Goal: Task Accomplishment & Management: Use online tool/utility

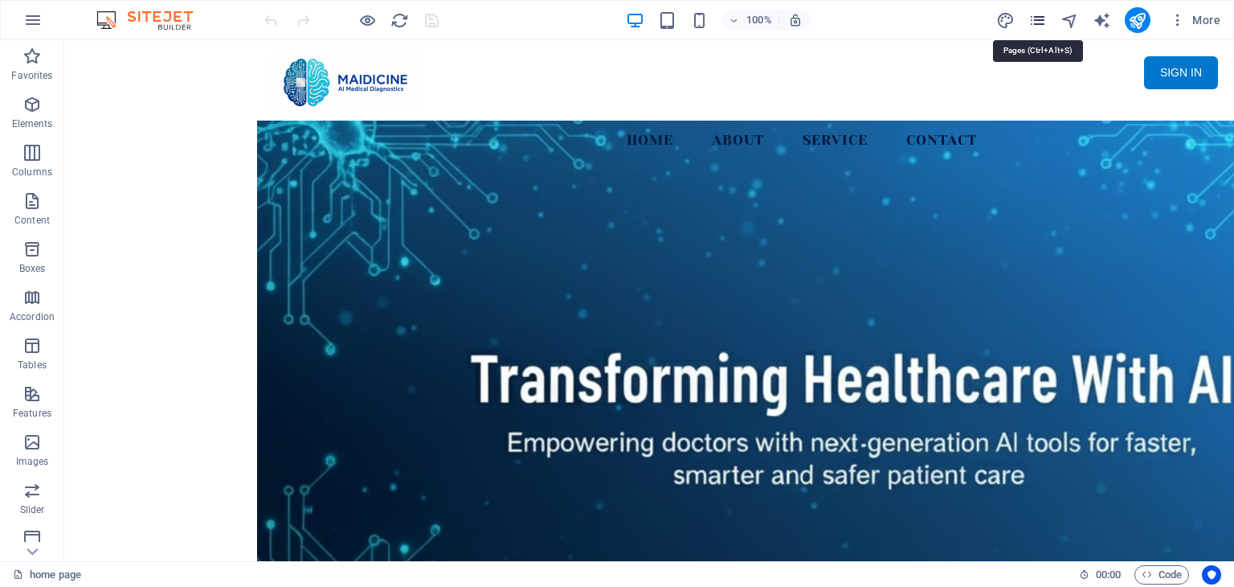
click at [1037, 17] on icon "pages" at bounding box center [1038, 20] width 18 height 18
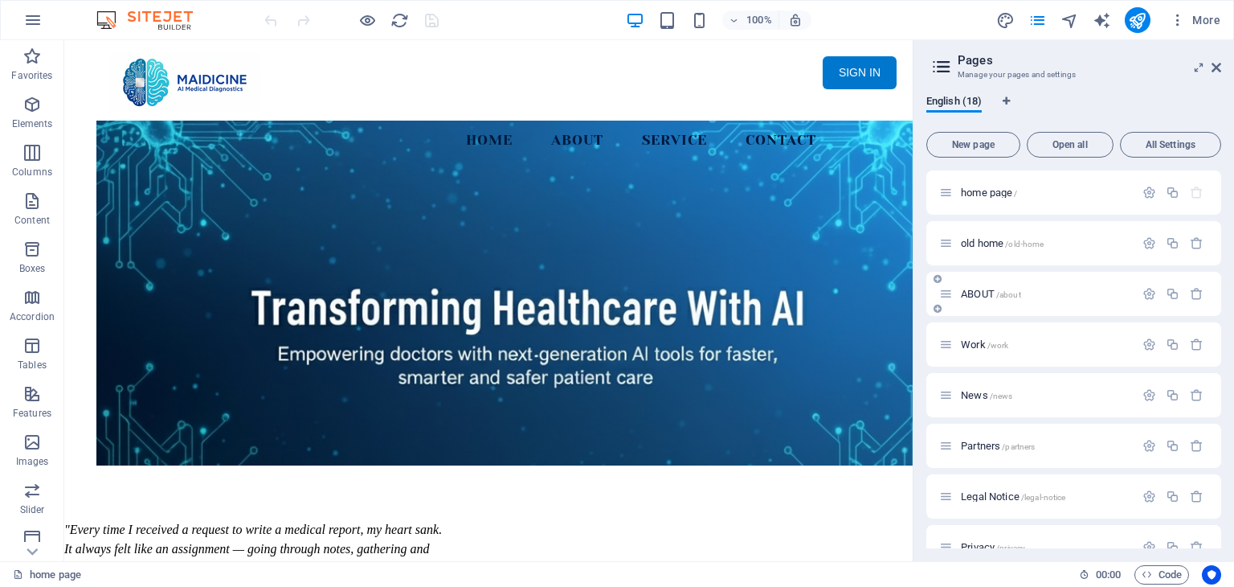
drag, startPoint x: 1144, startPoint y: 244, endPoint x: 1121, endPoint y: 313, distance: 72.9
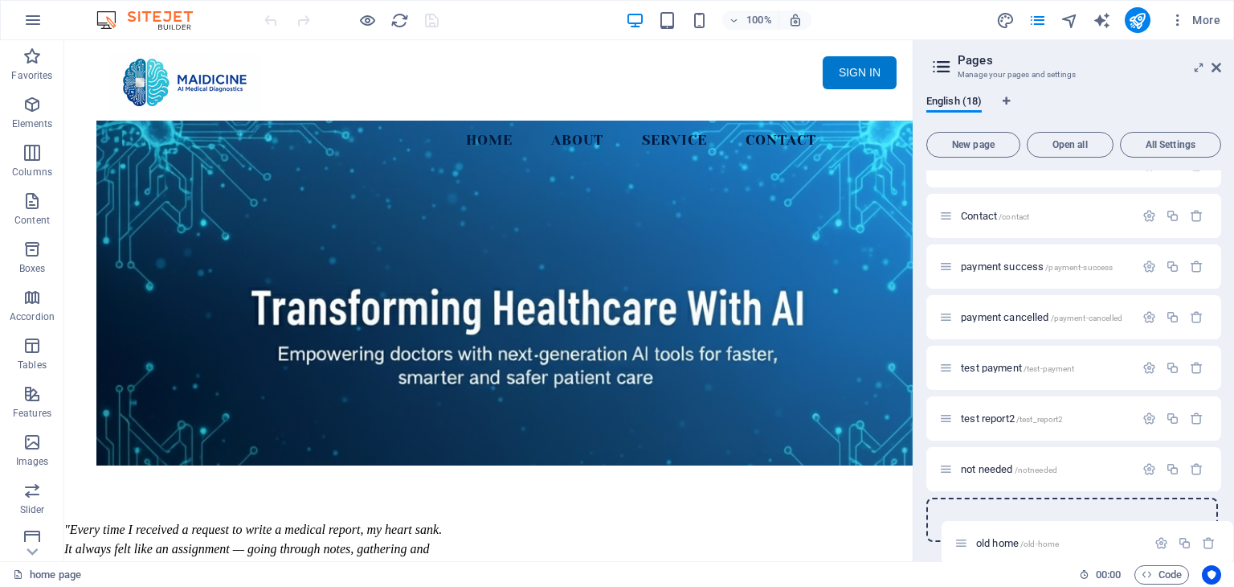
scroll to position [534, 0]
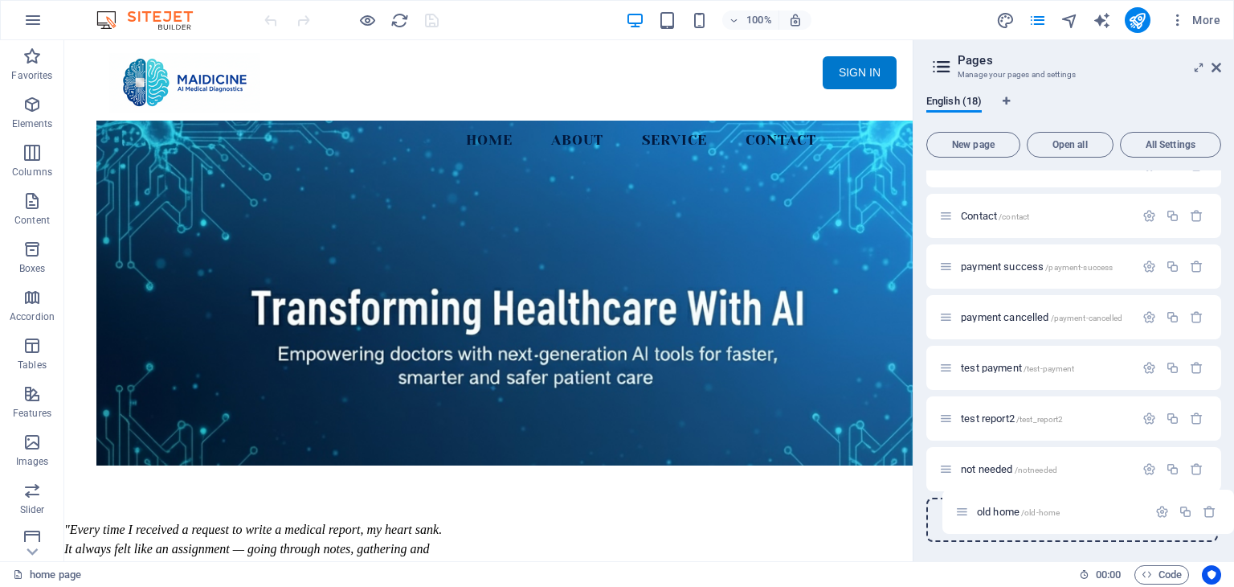
drag, startPoint x: 950, startPoint y: 242, endPoint x: 965, endPoint y: 515, distance: 273.7
click at [965, 515] on div "home page / old home /old-home ABOUT /about Work /work News /news Partners /par…" at bounding box center [1074, 89] width 295 height 905
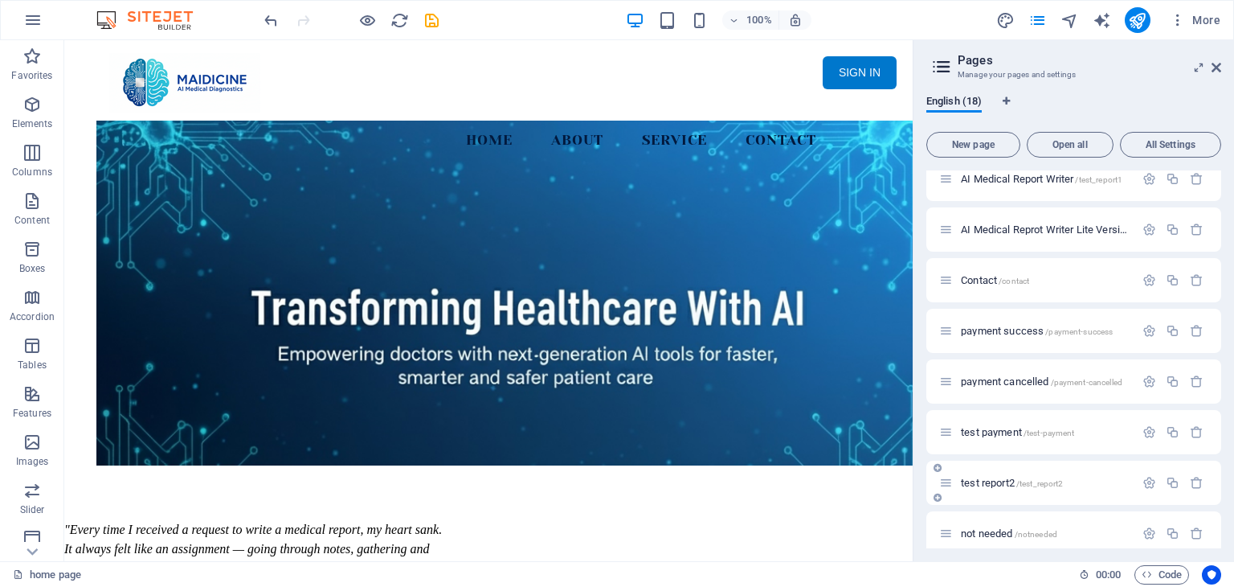
scroll to position [453, 0]
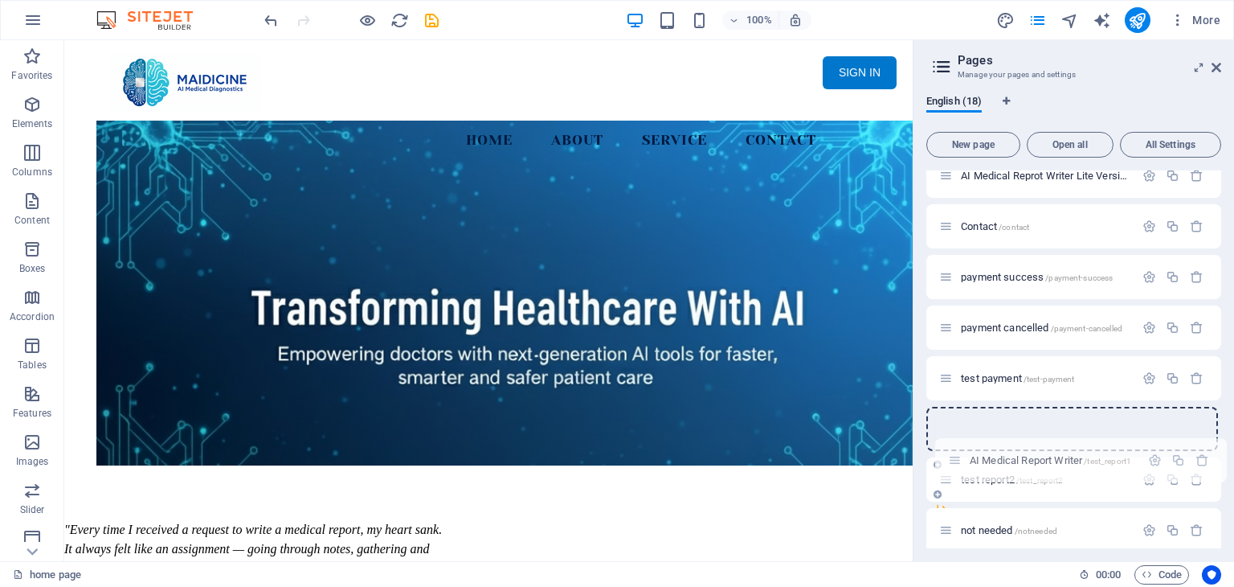
drag, startPoint x: 952, startPoint y: 194, endPoint x: 963, endPoint y: 466, distance: 272.6
click at [962, 466] on div "home page / ABOUT /about Work /work News /news Partners /partners Legal Notice …" at bounding box center [1074, 125] width 295 height 854
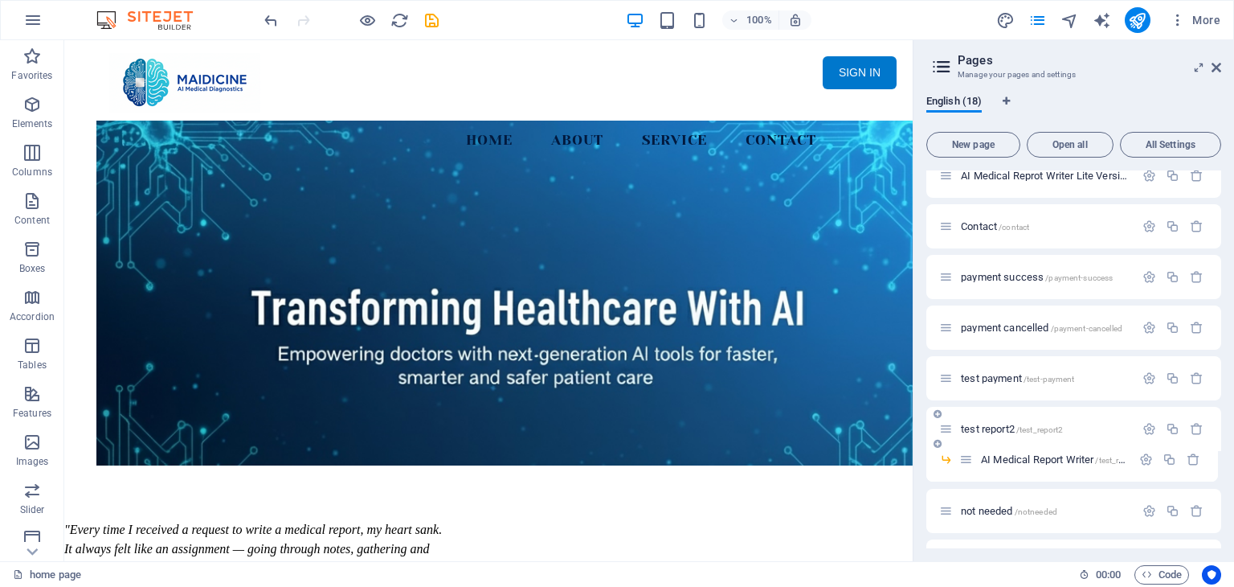
scroll to position [476, 0]
drag, startPoint x: 968, startPoint y: 457, endPoint x: 953, endPoint y: 399, distance: 60.4
click at [953, 399] on div "home page / ABOUT /about Work /work News /news Partners /partners Legal Notice …" at bounding box center [1074, 122] width 295 height 854
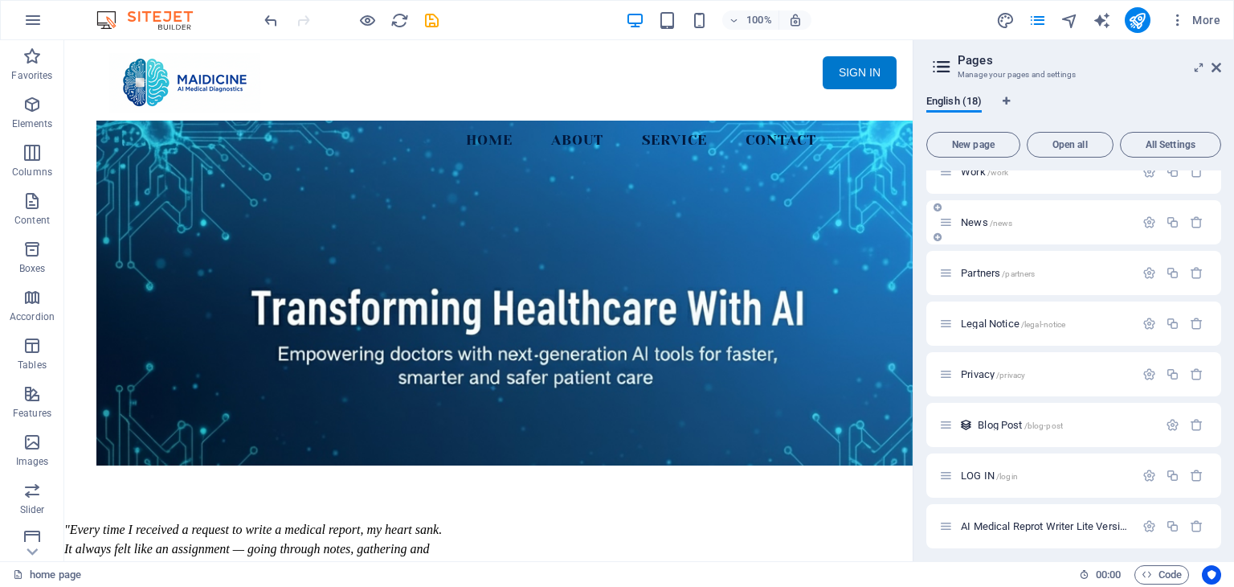
scroll to position [0, 0]
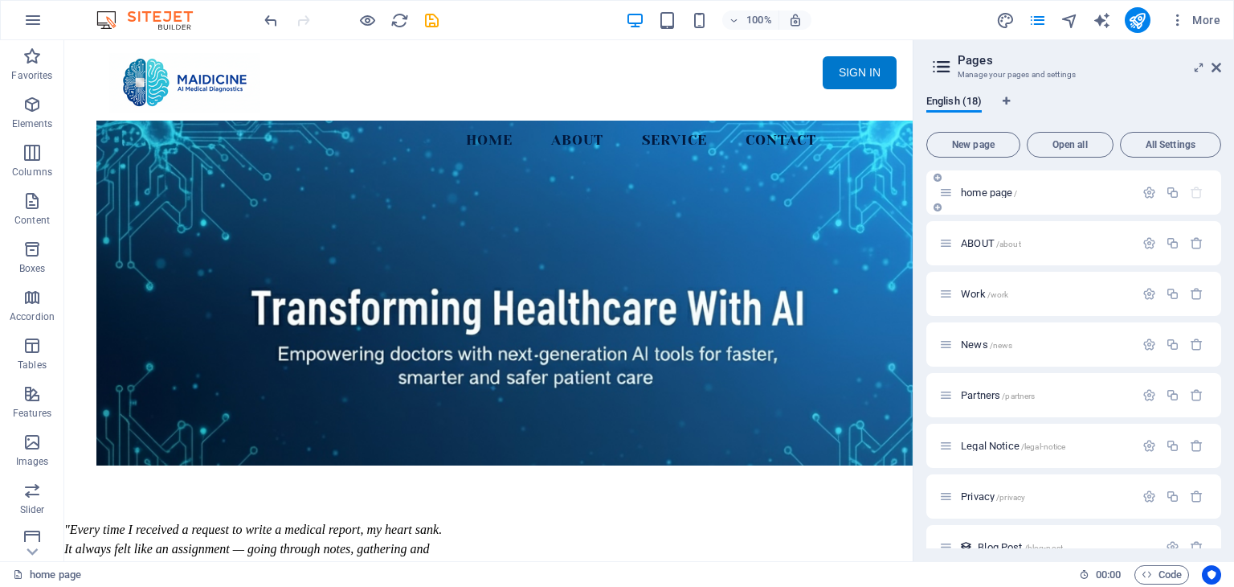
click at [949, 193] on icon at bounding box center [946, 193] width 14 height 14
click at [1015, 196] on span "home page /" at bounding box center [989, 192] width 56 height 12
click at [1038, 190] on p "home page /" at bounding box center [1045, 192] width 169 height 10
click at [1037, 190] on p "home page /" at bounding box center [1045, 192] width 169 height 10
click at [1032, 190] on p "home page /" at bounding box center [1045, 192] width 169 height 10
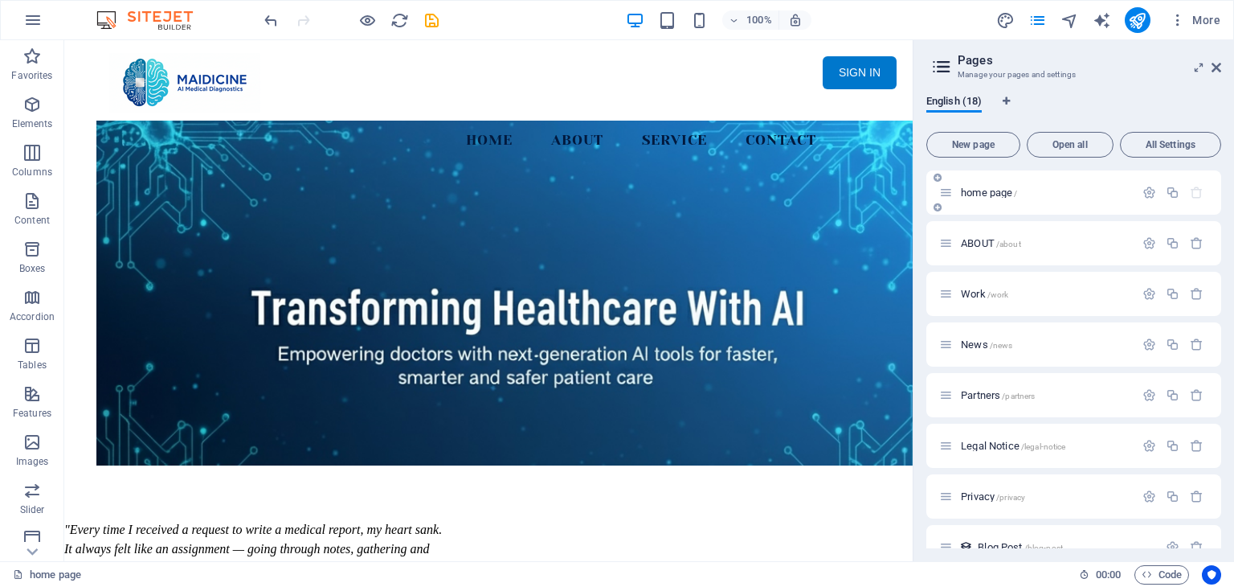
click at [1032, 190] on p "home page /" at bounding box center [1045, 192] width 169 height 10
click at [993, 196] on span "home page /" at bounding box center [989, 192] width 56 height 12
click at [961, 190] on p "home page /" at bounding box center [1045, 192] width 169 height 10
drag, startPoint x: 945, startPoint y: 489, endPoint x: 948, endPoint y: 399, distance: 90.1
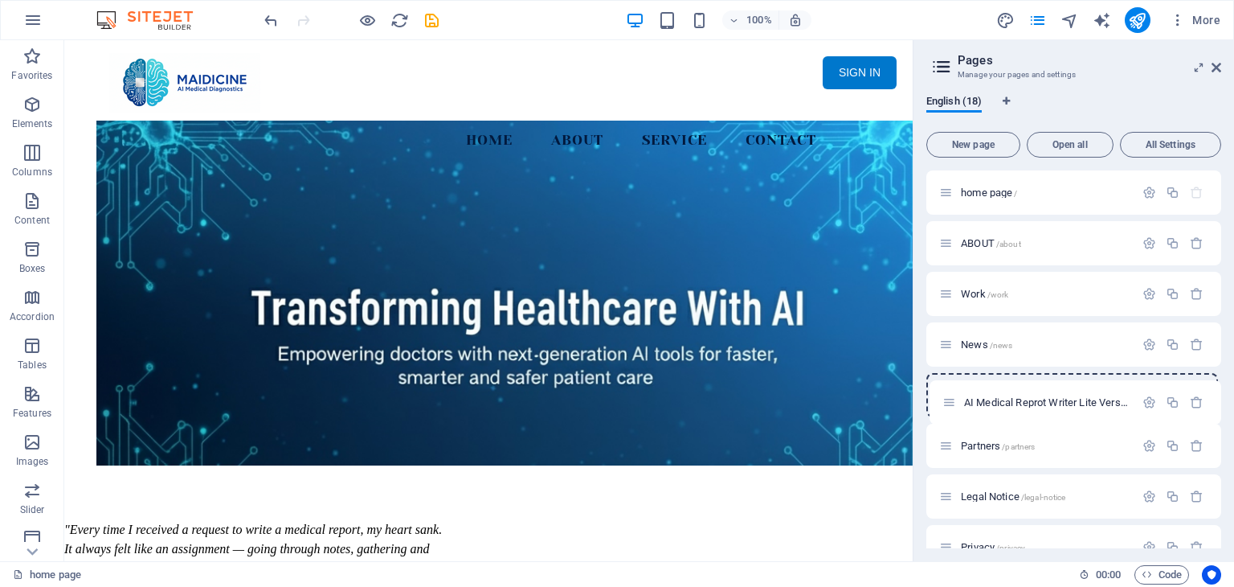
click at [1031, 393] on span "AI Medical Reprot Writer Lite Version /medical-report" at bounding box center [1074, 395] width 227 height 12
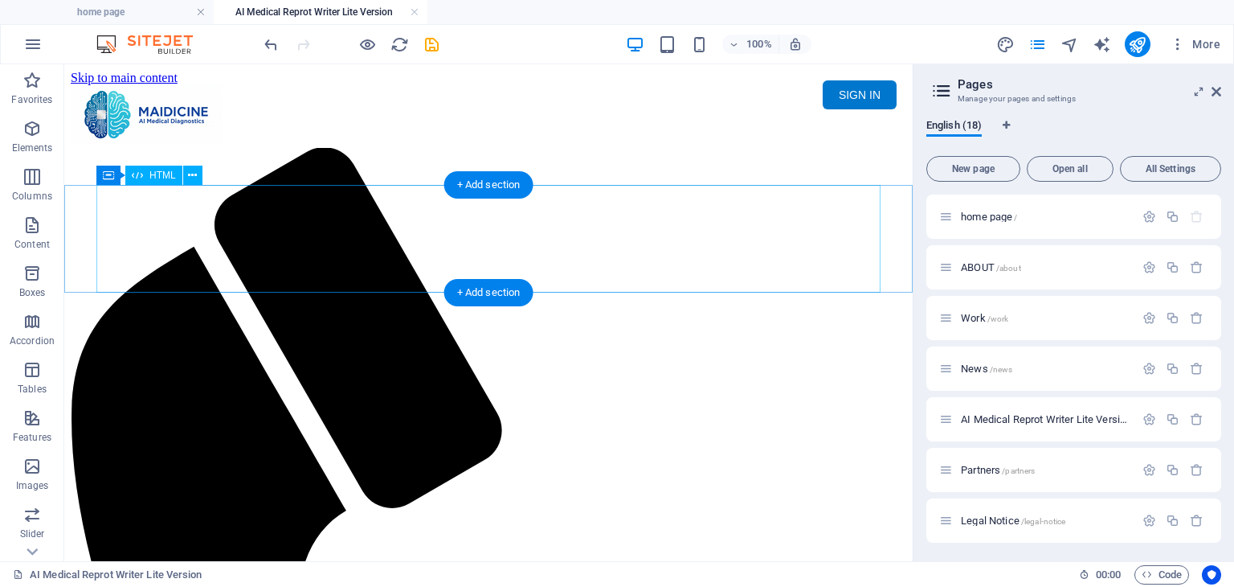
click at [314, 206] on div "Maidicine AI Medical Report Writer Version 5.1 Important Information The qualit…" at bounding box center [489, 206] width 836 height 0
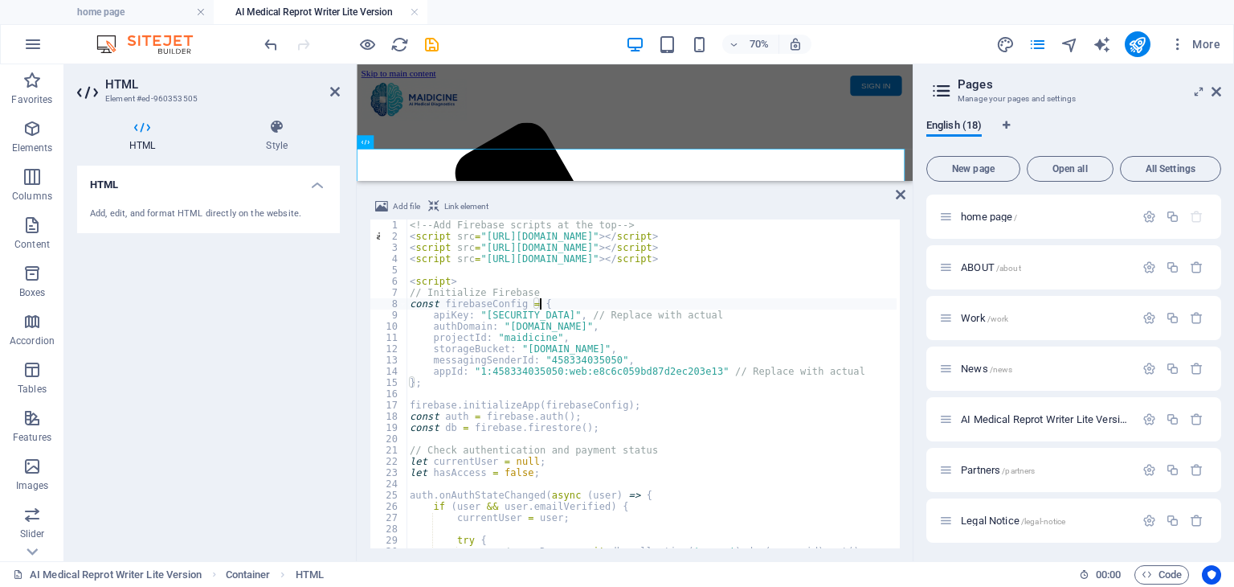
click at [591, 303] on div "<!-- Add Firebase scripts at the top --> < script src = "https://www.gstatic.co…" at bounding box center [941, 393] width 1068 height 348
type textarea "} </script>"
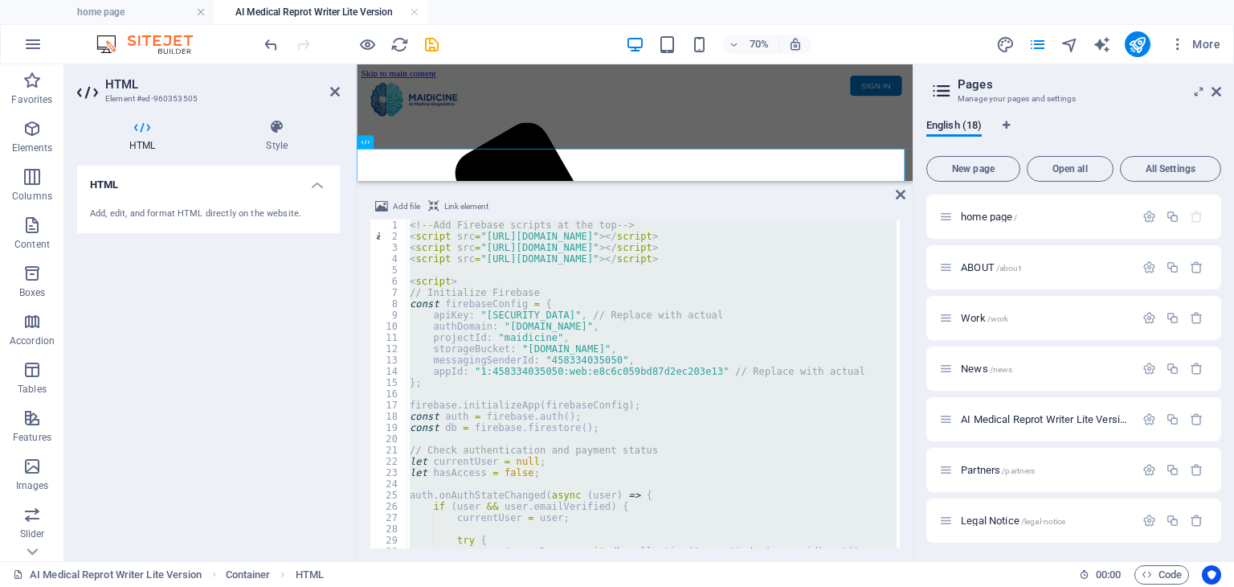
click at [755, 274] on div "<!-- Add Firebase scripts at the top --> < script src = "https://www.gstatic.co…" at bounding box center [652, 383] width 490 height 329
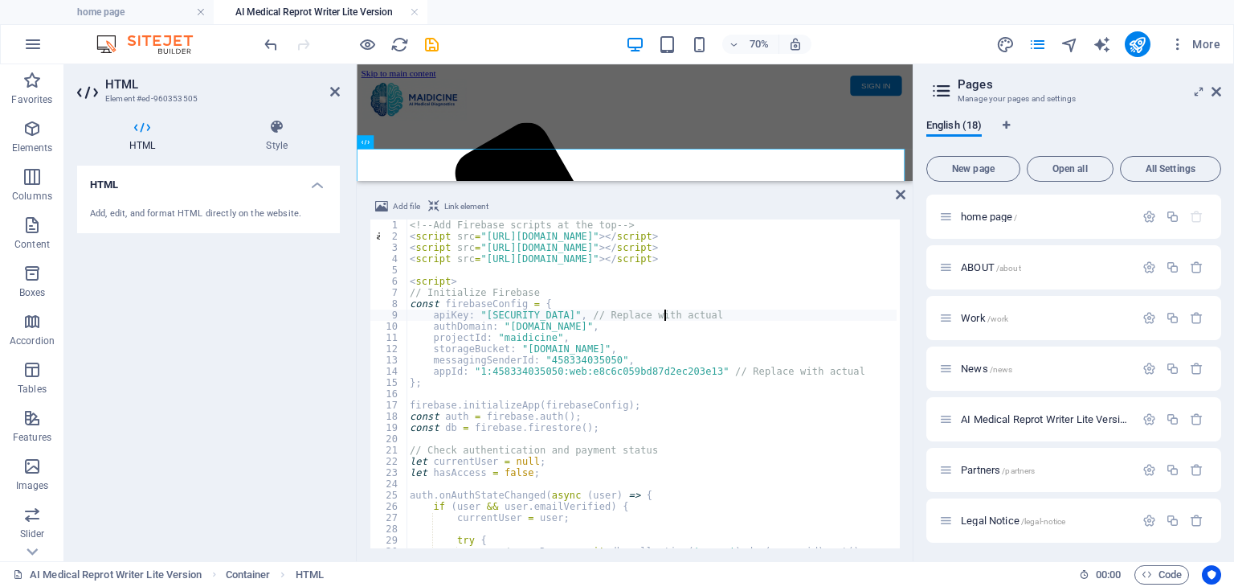
click at [665, 310] on div "<!-- Add Firebase scripts at the top --> < script src = "https://www.gstatic.co…" at bounding box center [941, 393] width 1068 height 348
type textarea "apiKey: "AIzaSyDihGAQjoHxrOmN31trV7Vh1OEk1cInnmM", // Replace with actual"
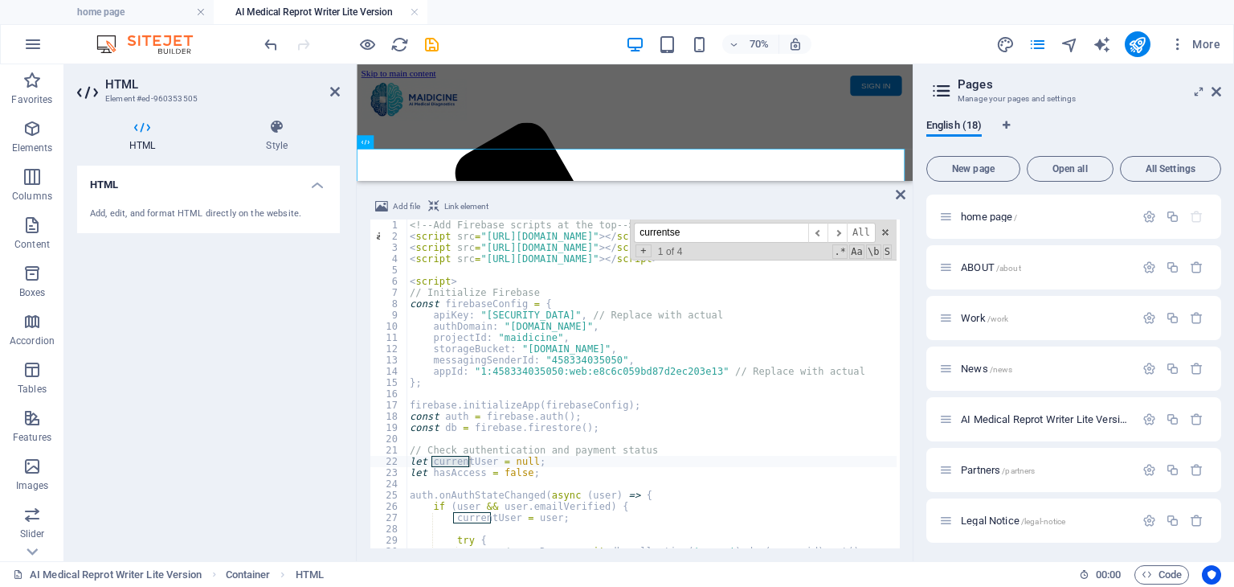
scroll to position [1378, 0]
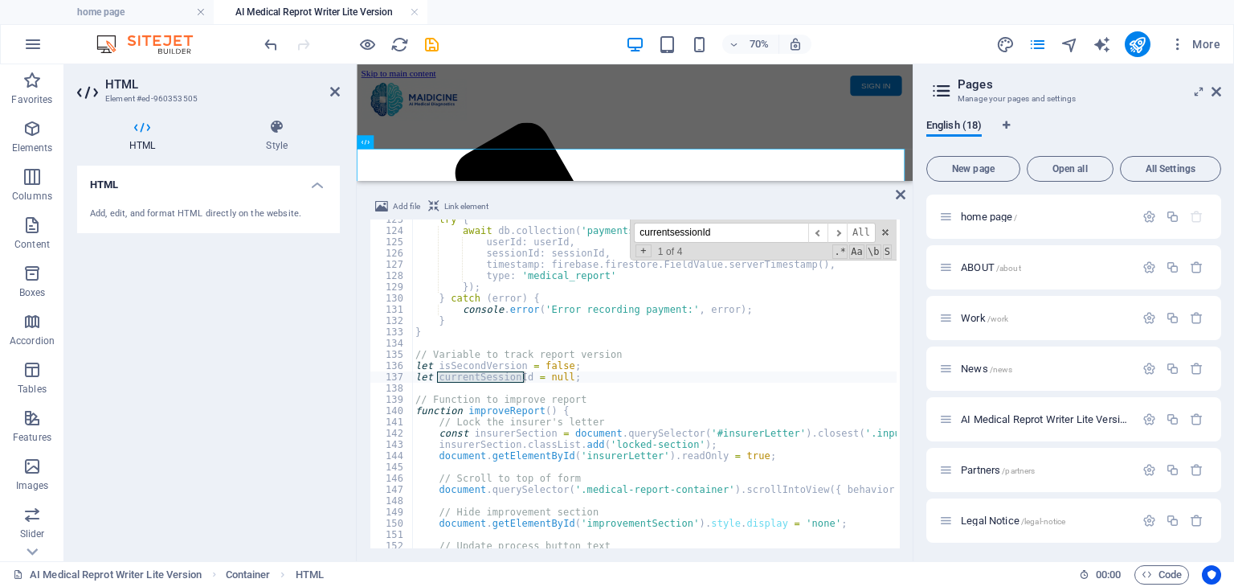
type input "currentsessionId"
type textarea "let currentSessionId = null;"
click at [578, 372] on div "try { await db . collection ( 'payments' ) . add ({ userId : userId , sessionId…" at bounding box center [946, 388] width 1068 height 348
click at [593, 380] on div "try { await db . collection ( 'payments' ) . add ({ userId : userId , sessionId…" at bounding box center [946, 388] width 1068 height 348
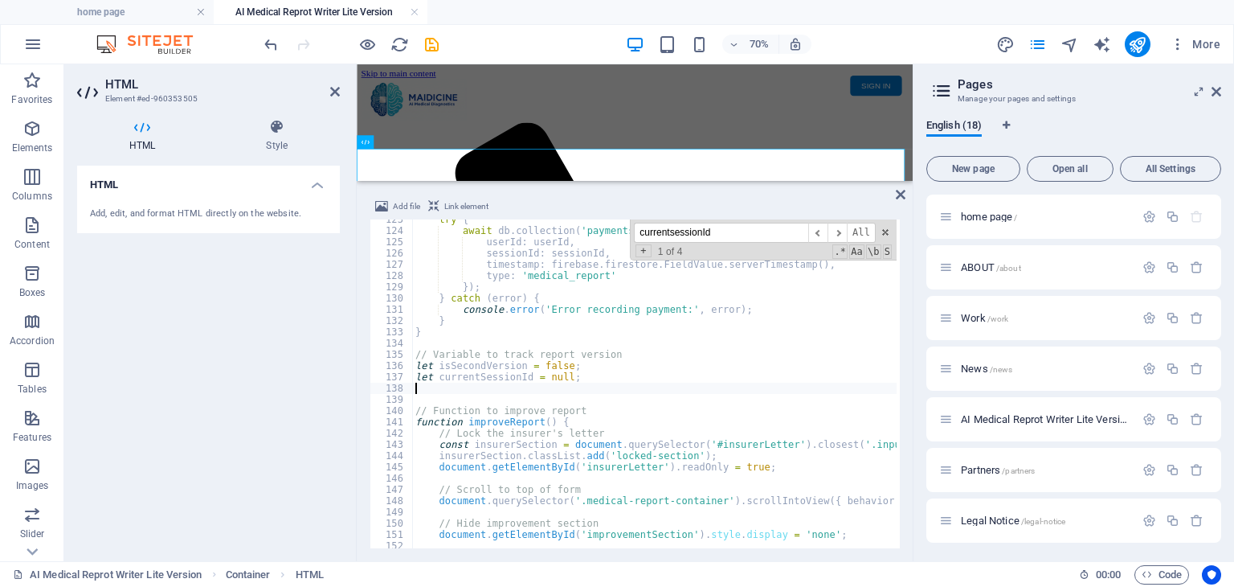
paste textarea "let doctorAHPRA = '';"
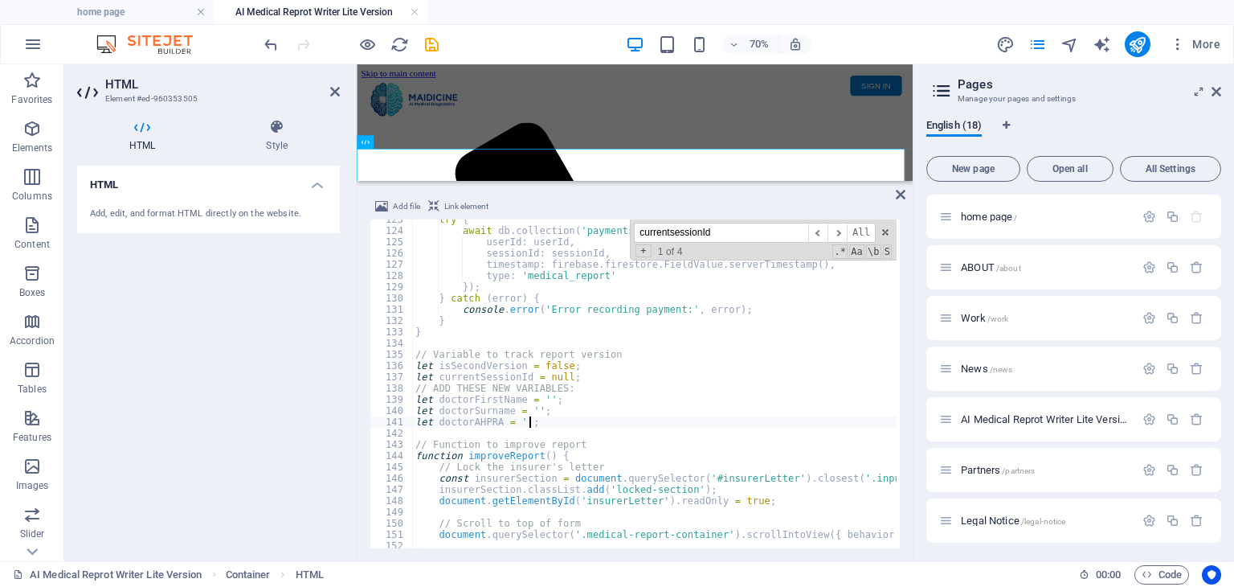
type textarea "let doctorAHPRA = '';"
drag, startPoint x: 783, startPoint y: 232, endPoint x: 636, endPoint y: 232, distance: 147.1
click at [636, 232] on div "currentsessionId ​ ​ All Replace All + 1 of 4 .* Aa \b S" at bounding box center [763, 239] width 267 height 41
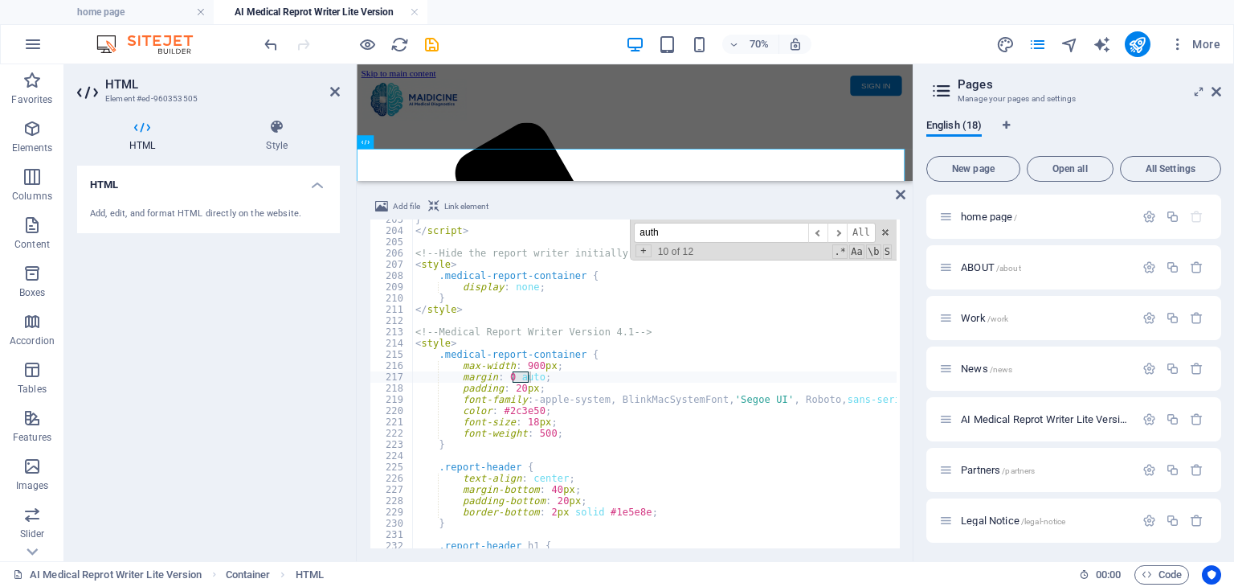
scroll to position [0, 0]
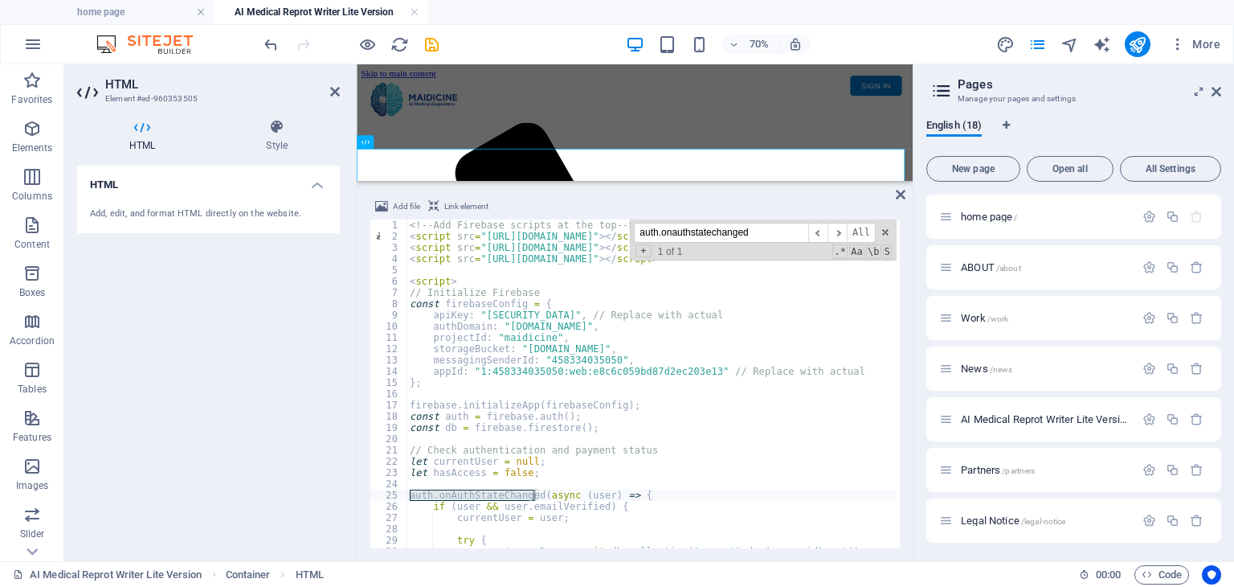
type input "auth.onauthstatechanged"
click at [630, 491] on div "<!-- Add Firebase scripts at the top --> < script src = "https://www.gstatic.co…" at bounding box center [941, 393] width 1068 height 348
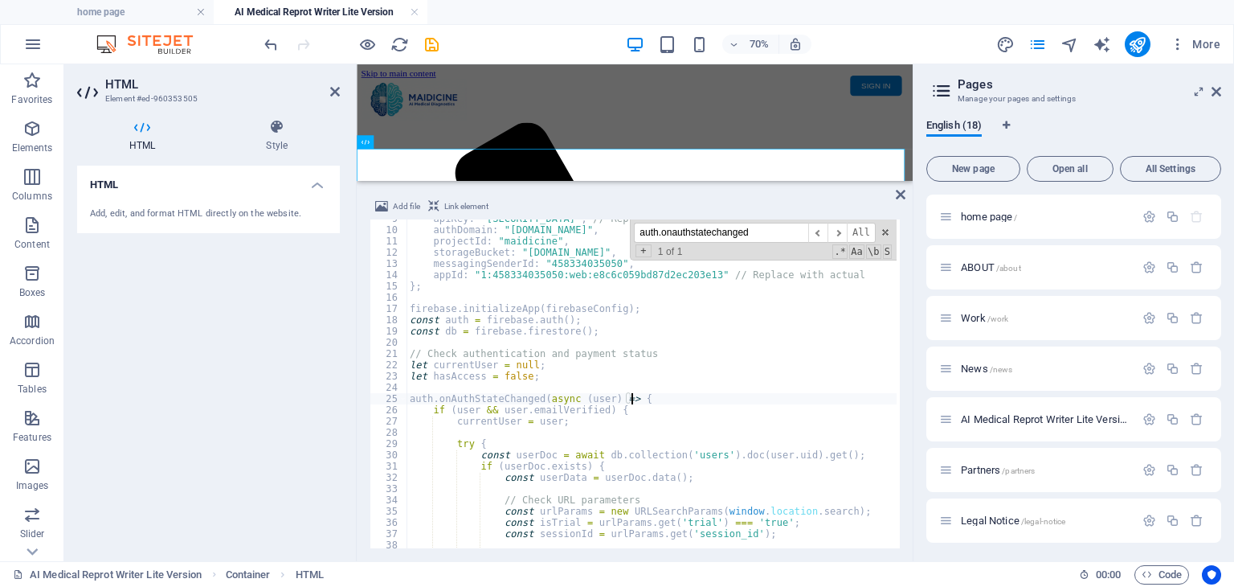
scroll to position [193, 0]
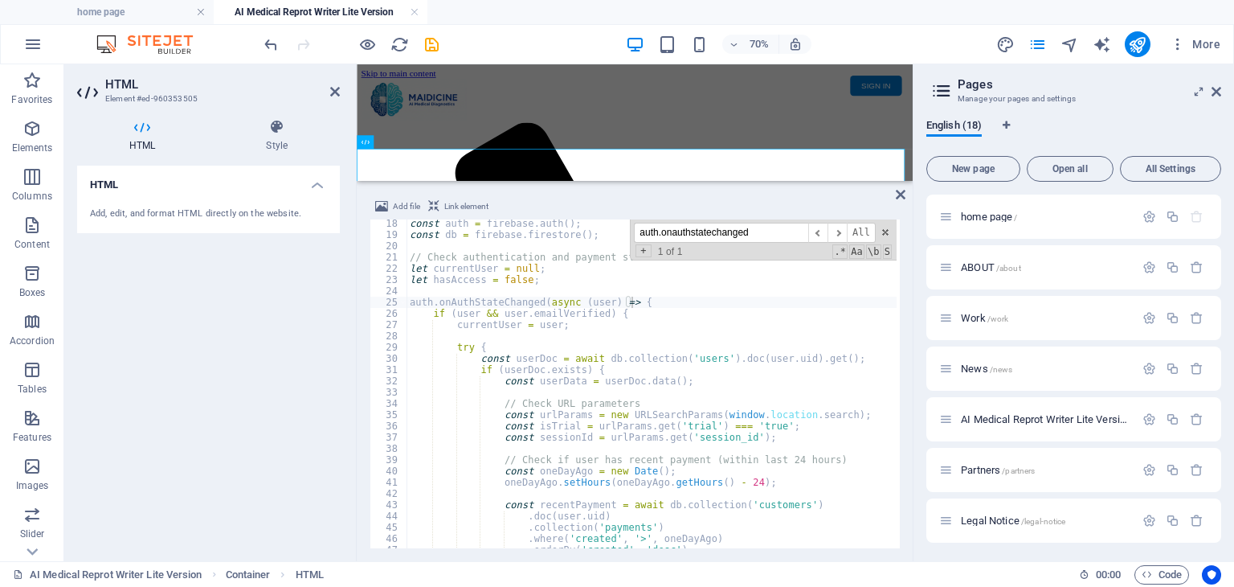
click at [775, 435] on div "const auth = firebase . auth ( ) ; const db = firebase . firestore ( ) ; // Che…" at bounding box center [941, 392] width 1068 height 348
click at [707, 383] on div "const auth = firebase . auth ( ) ; const db = firebase . firestore ( ) ; // Che…" at bounding box center [941, 392] width 1068 height 348
type textarea "const userData = userDoc.data();"
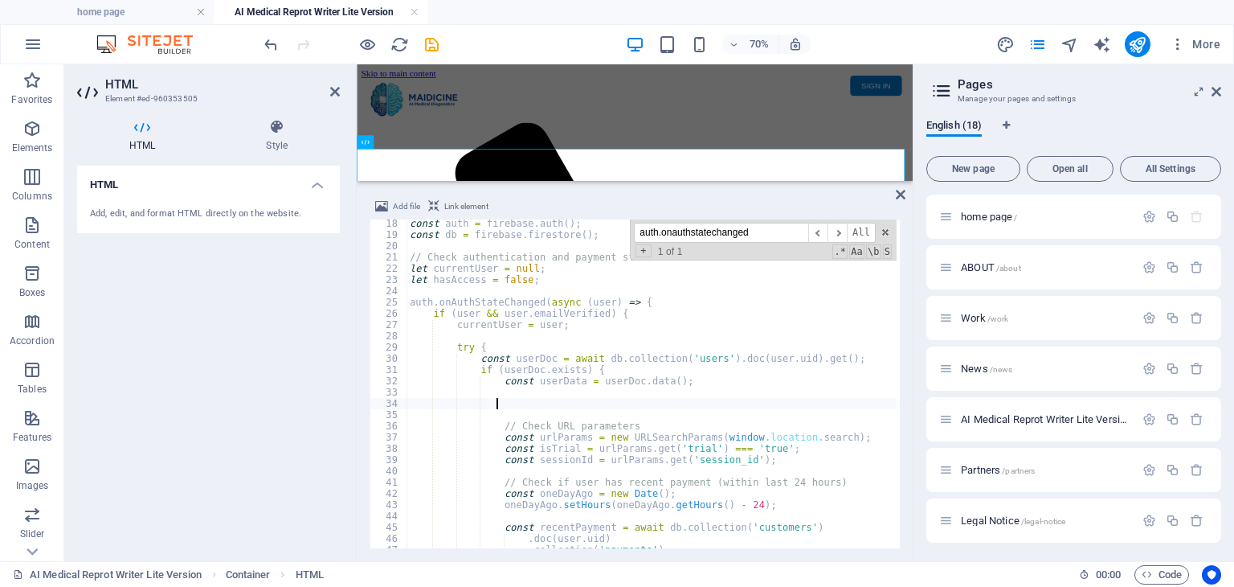
paste textarea "doctorAHPRA = userData.ahpraNumber || '';"
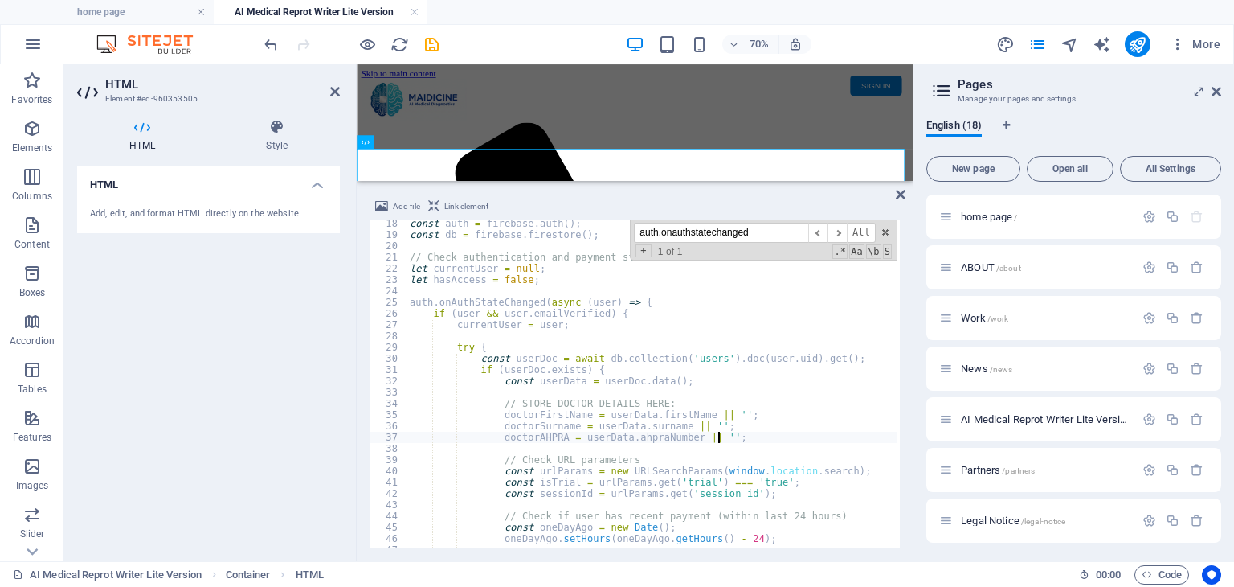
type textarea "doctorAHPRA = userData.ahpraNumber || '';"
drag, startPoint x: 772, startPoint y: 232, endPoint x: 628, endPoint y: 232, distance: 144.7
click at [628, 232] on div "const auth = firebase . auth ( ) ; const db = firebase . firestore ( ) ; // Che…" at bounding box center [652, 383] width 490 height 329
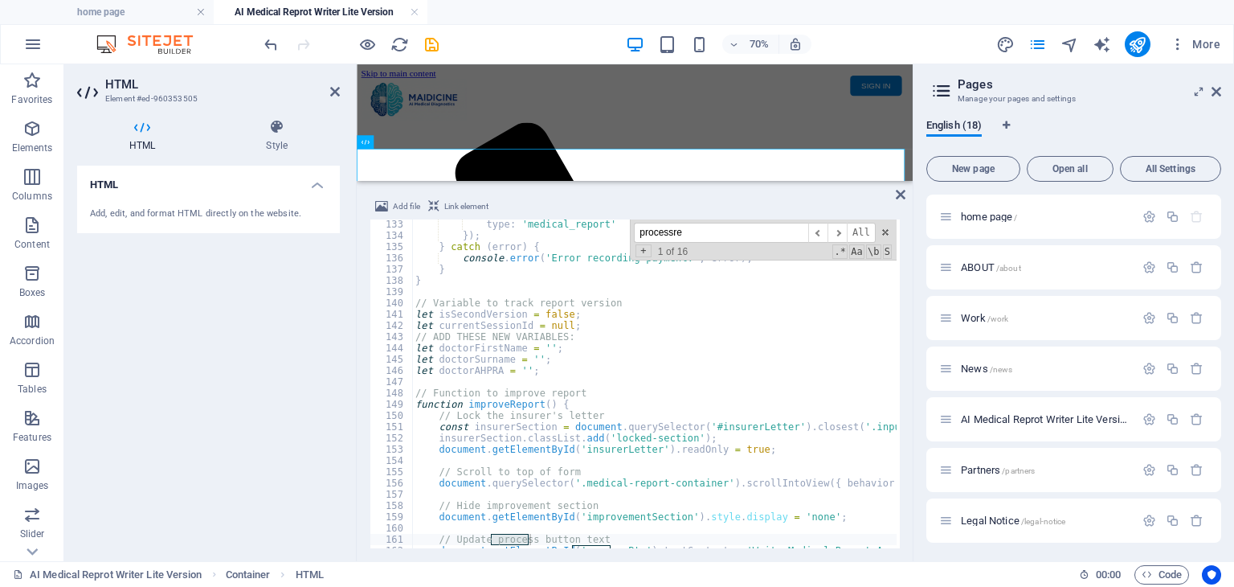
scroll to position [9411, 0]
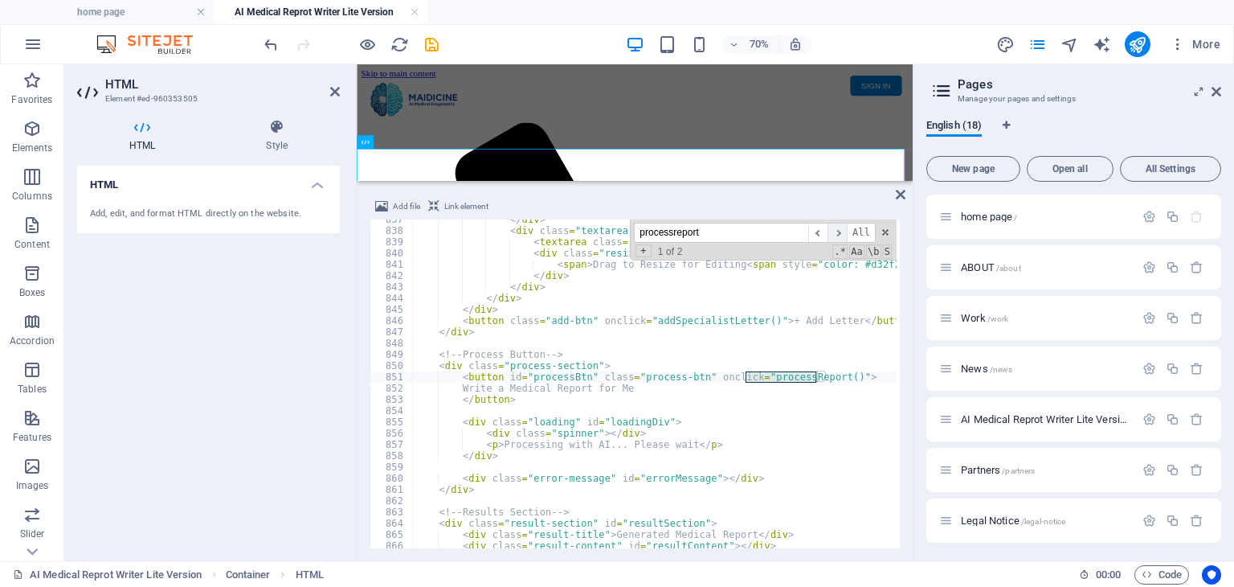
type input "processreport"
click at [837, 233] on span "​" at bounding box center [837, 233] width 19 height 20
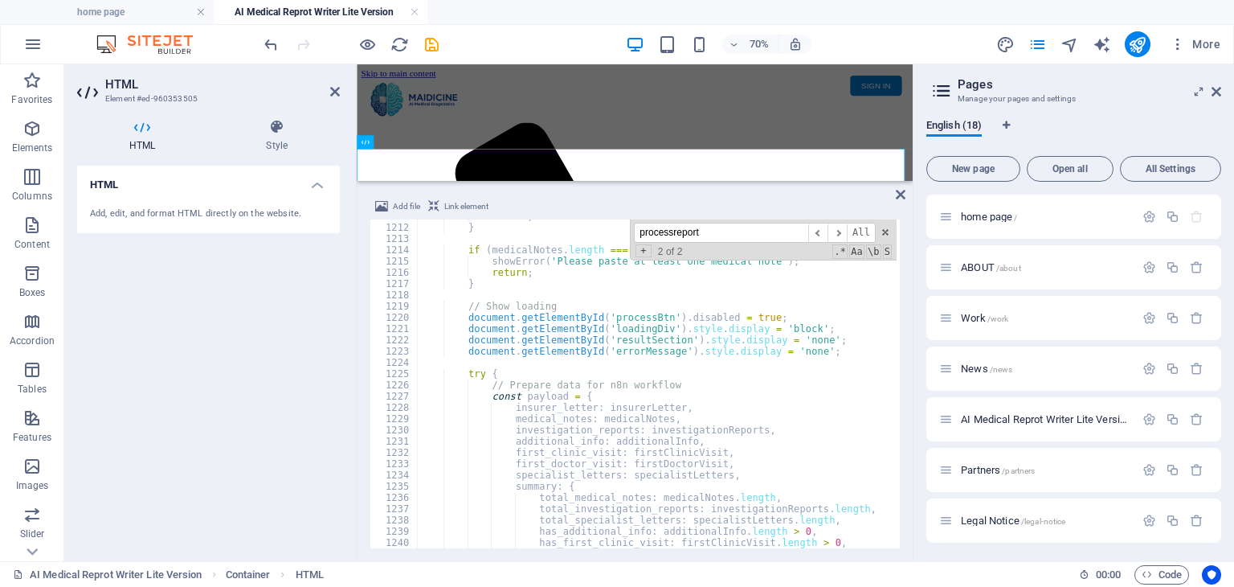
scroll to position [13670, 0]
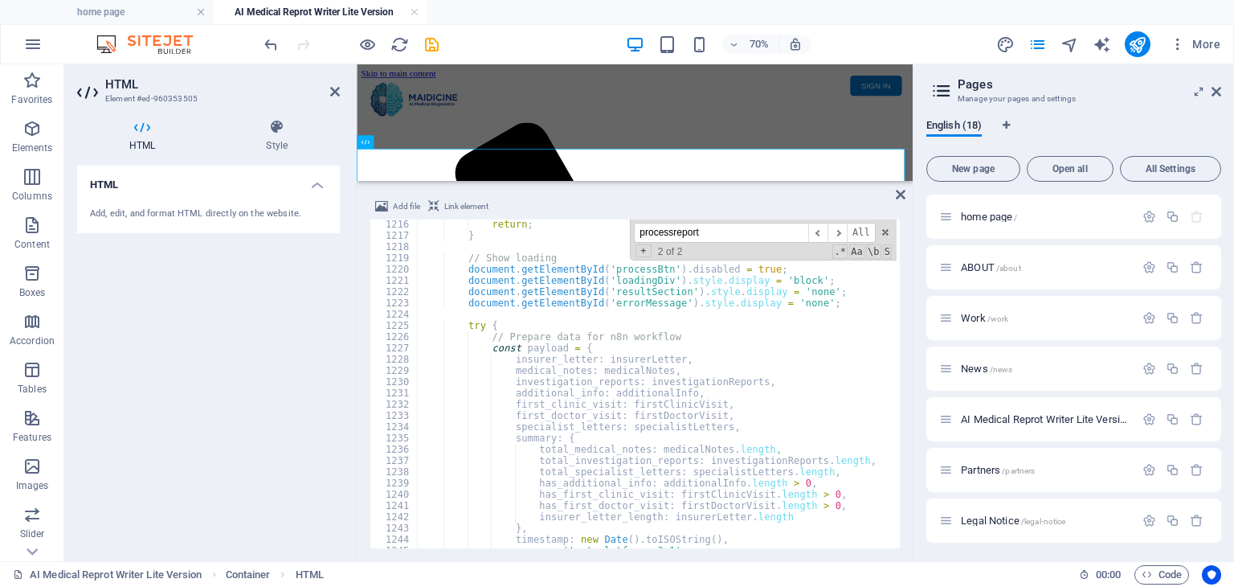
type textarea "specialist_letters: specialistLetters,"
click at [723, 428] on div "return ; } // Show loading document . getElementById ( 'processBtn' ) . disable…" at bounding box center [952, 393] width 1068 height 348
click at [526, 439] on div "return ; } // Show loading document . getElementById ( 'processBtn' ) . disable…" at bounding box center [952, 393] width 1068 height 348
paste textarea "},"
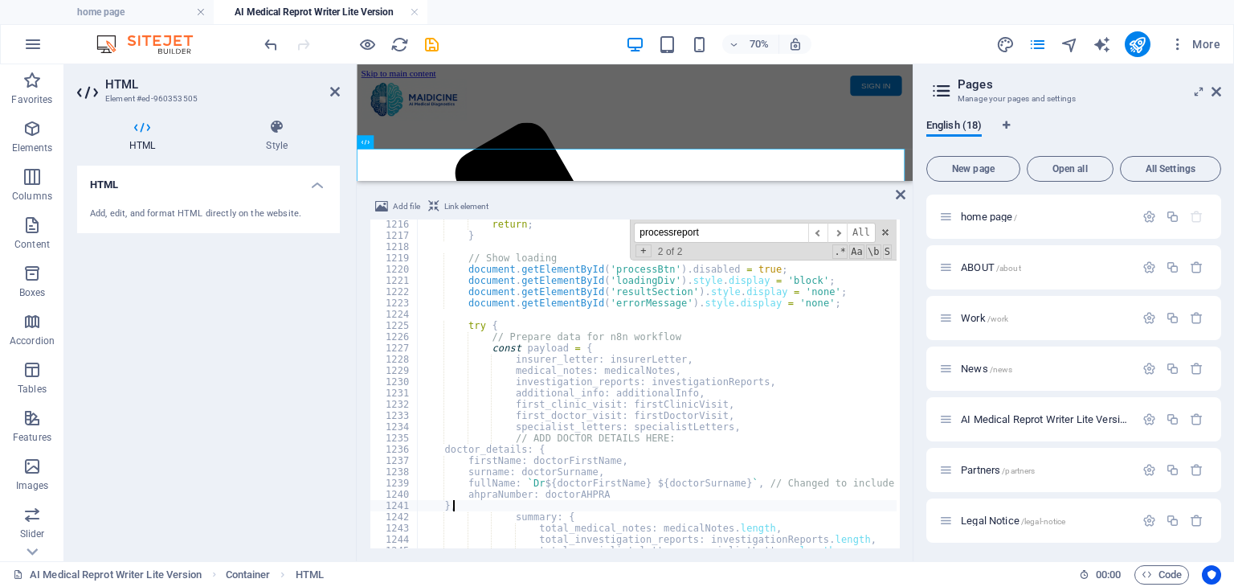
scroll to position [0, 1]
click at [444, 452] on div "return ; } // Show loading document . getElementById ( 'processBtn' ) . disable…" at bounding box center [952, 393] width 1068 height 348
click at [460, 459] on div "return ; } // Show loading document . getElementById ( 'processBtn' ) . disable…" at bounding box center [952, 393] width 1068 height 348
click at [501, 460] on div "return ; } // Show loading document . getElementById ( 'processBtn' ) . disable…" at bounding box center [952, 393] width 1068 height 348
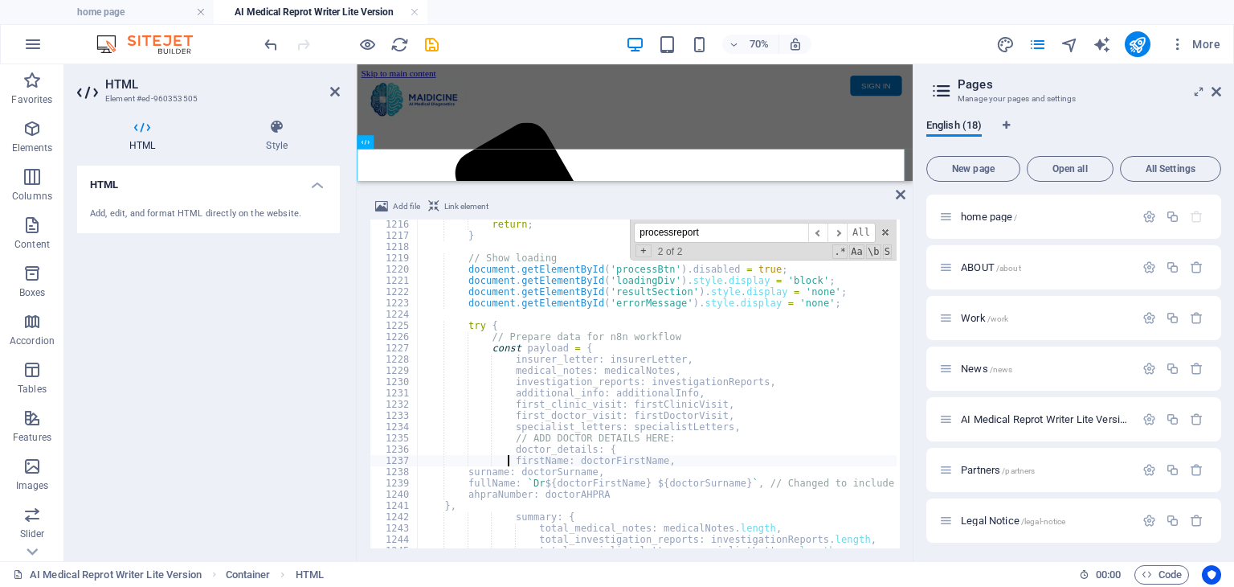
click at [464, 471] on div "return ; } // Show loading document . getElementById ( 'processBtn' ) . disable…" at bounding box center [952, 393] width 1068 height 348
click at [463, 481] on div "return ; } // Show loading document . getElementById ( 'processBtn' ) . disable…" at bounding box center [952, 393] width 1068 height 348
click at [464, 493] on div "return ; } // Show loading document . getElementById ( 'processBtn' ) . disable…" at bounding box center [952, 393] width 1068 height 348
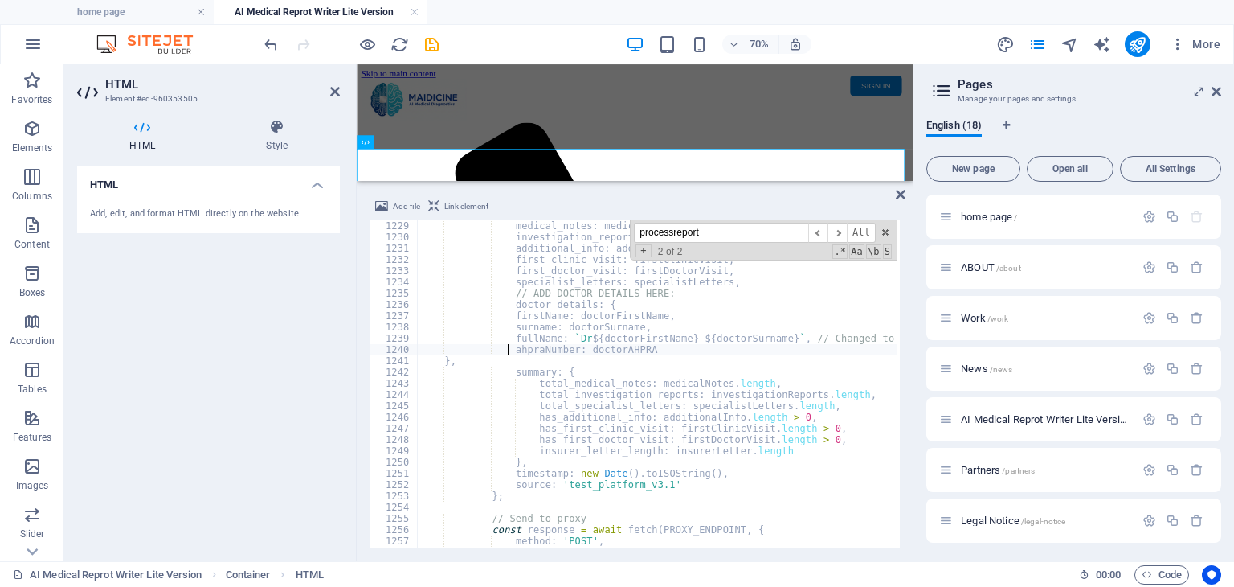
scroll to position [13863, 0]
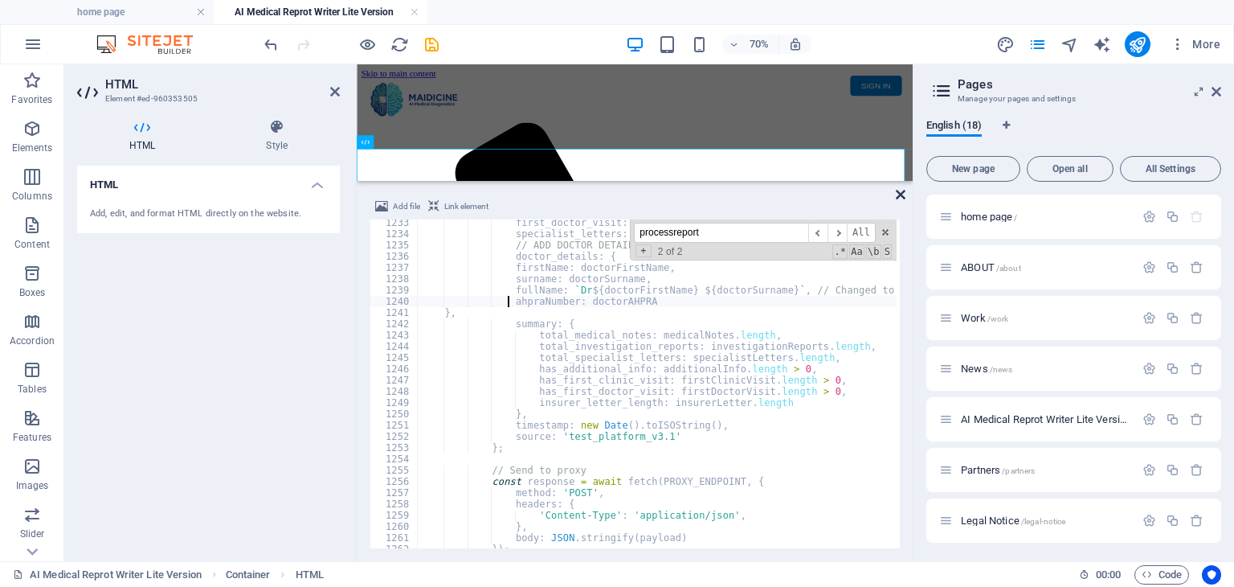
type textarea "ahpraNumber: doctorAHPRA"
click at [901, 194] on icon at bounding box center [901, 194] width 10 height 13
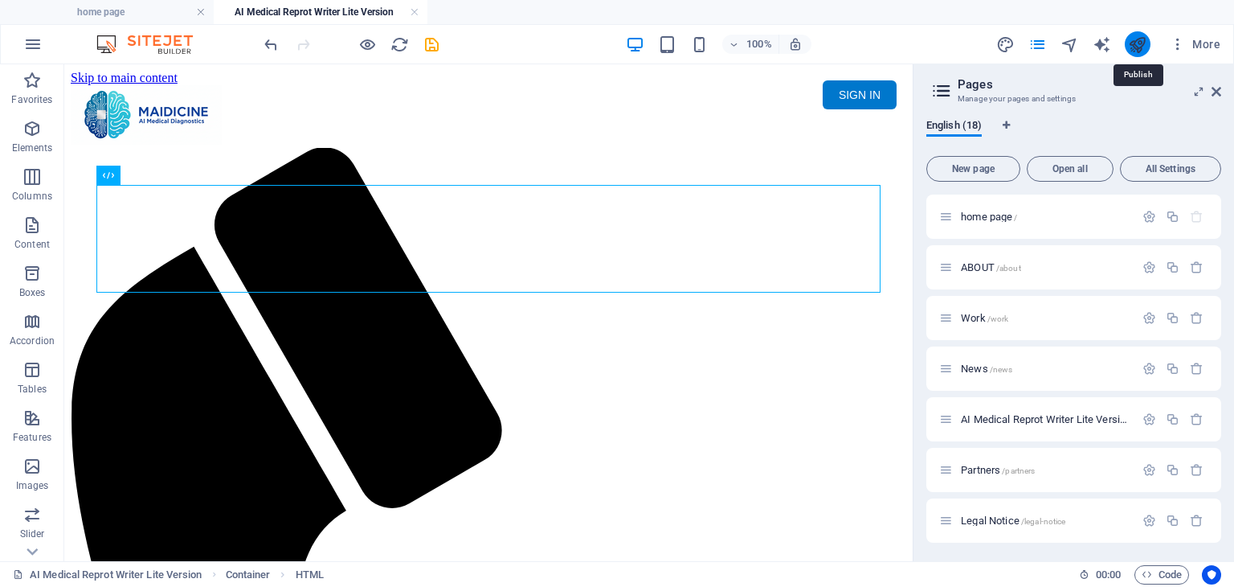
click at [1138, 43] on icon "publish" at bounding box center [1137, 44] width 18 height 18
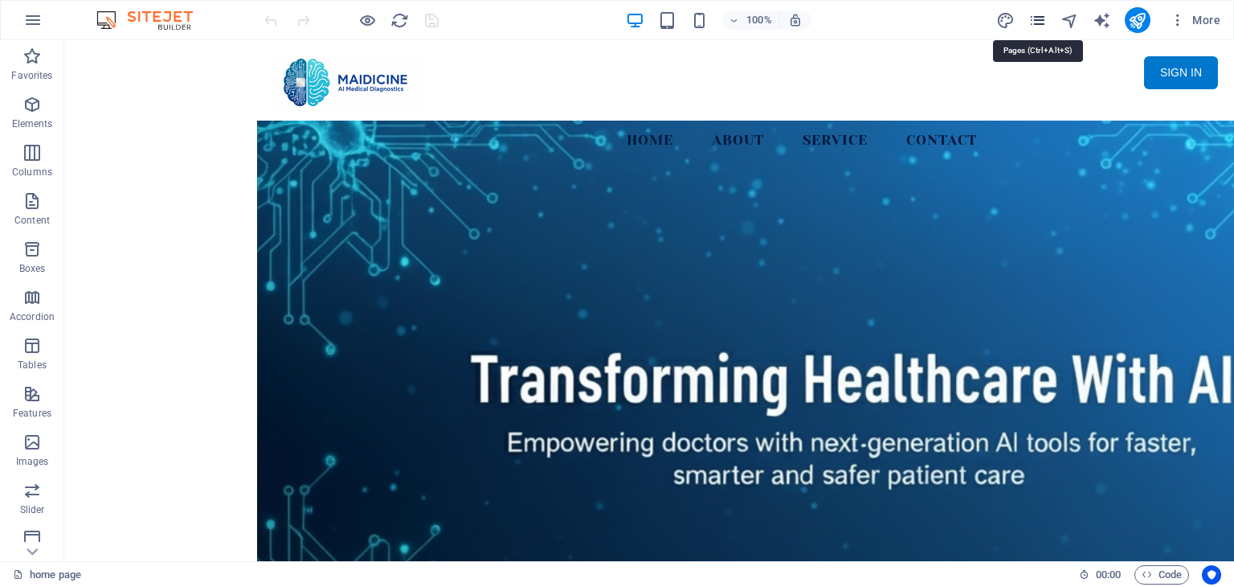
click at [1034, 20] on icon "pages" at bounding box center [1038, 20] width 18 height 18
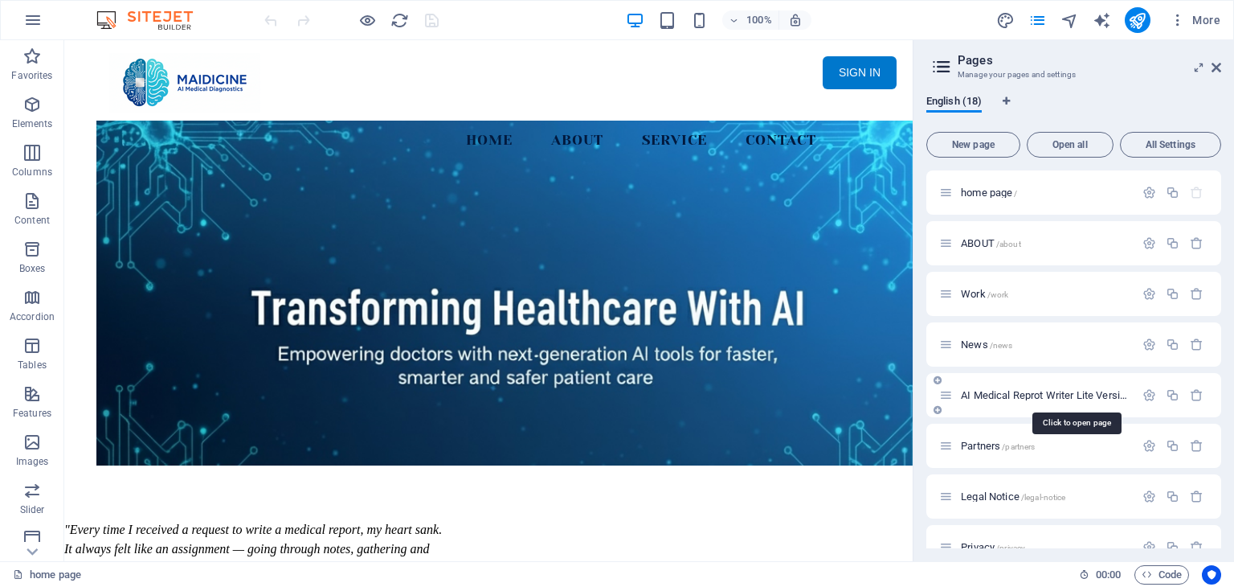
click at [998, 393] on span "AI Medical Reprot Writer Lite Version /medical-report" at bounding box center [1074, 395] width 227 height 12
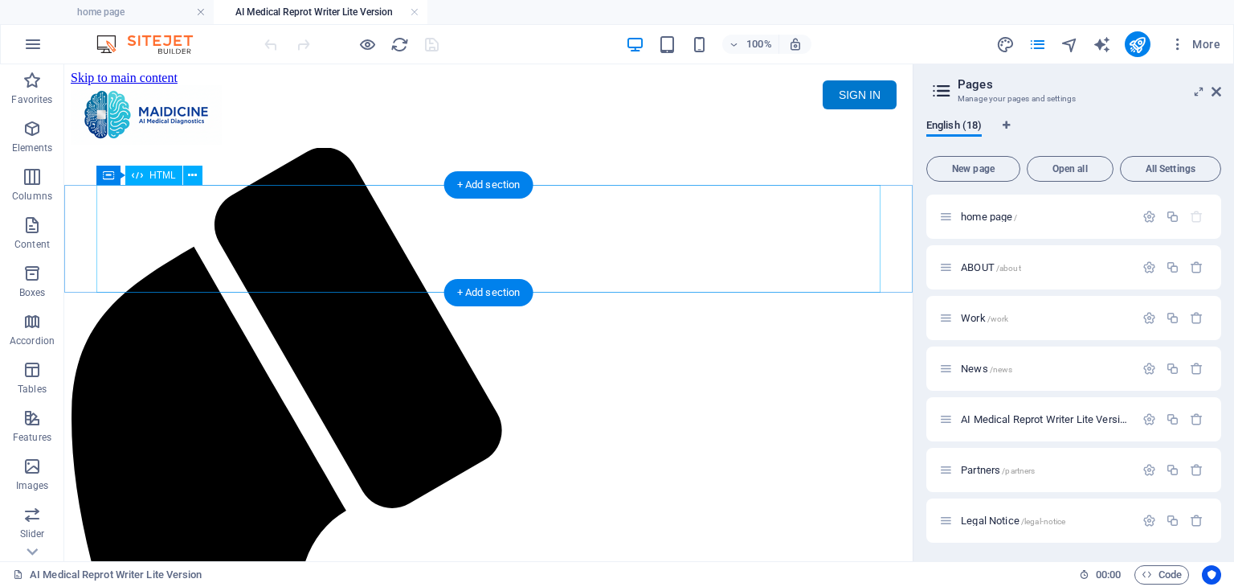
click at [539, 206] on div "Maidicine AI Medical Report Writer Version 5.1 Important Information The qualit…" at bounding box center [489, 206] width 836 height 0
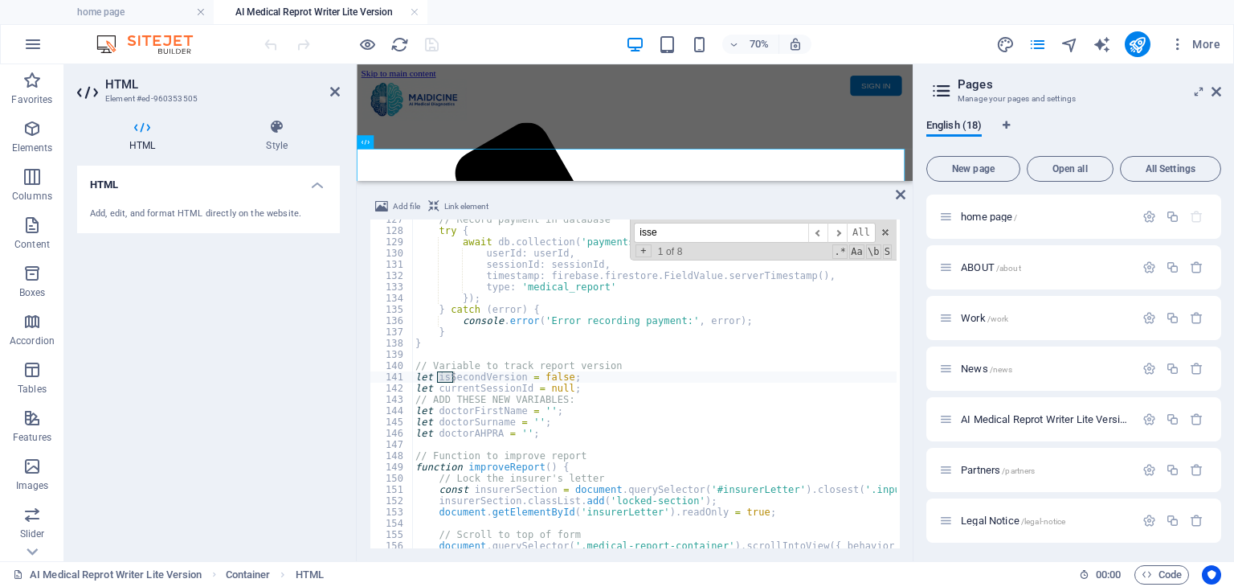
scroll to position [1423, 0]
type input "issecondversion"
type textarea "let doctorAHPRA = '';"
click at [553, 432] on div "// Record payment in database try { await db . collection ( 'payments' ) . add …" at bounding box center [946, 388] width 1068 height 348
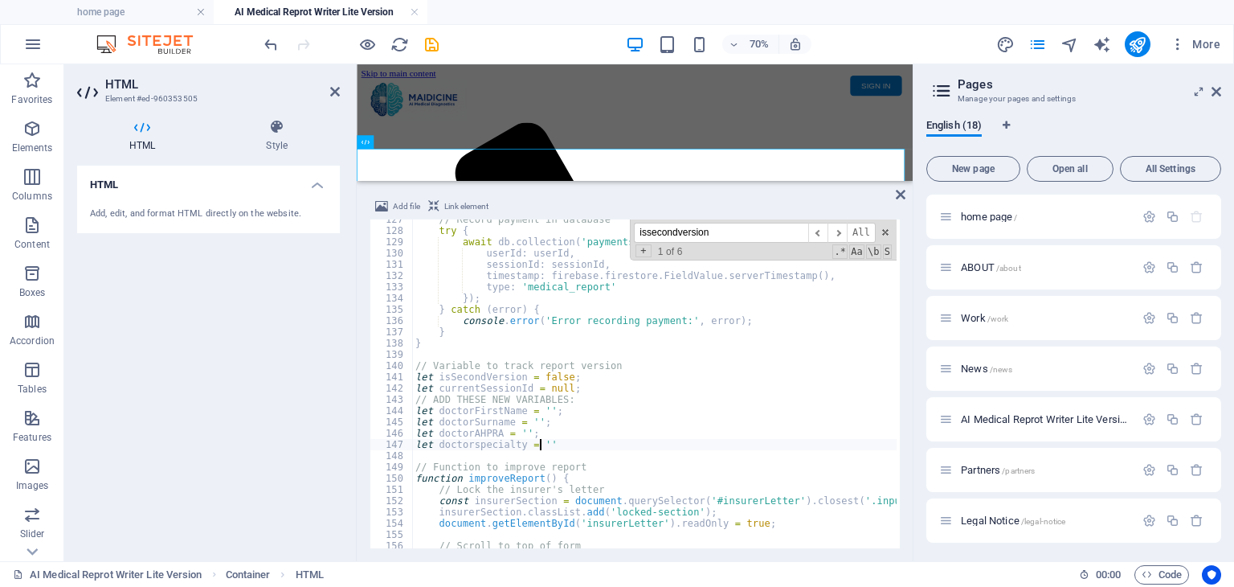
scroll to position [0, 10]
type textarea "let doctorspecialty = '';"
drag, startPoint x: 739, startPoint y: 231, endPoint x: 652, endPoint y: 232, distance: 87.6
click at [652, 232] on input "issecondversion" at bounding box center [721, 233] width 174 height 20
click at [731, 246] on div "+ 1 of 6 .* Aa \b S" at bounding box center [763, 251] width 258 height 11
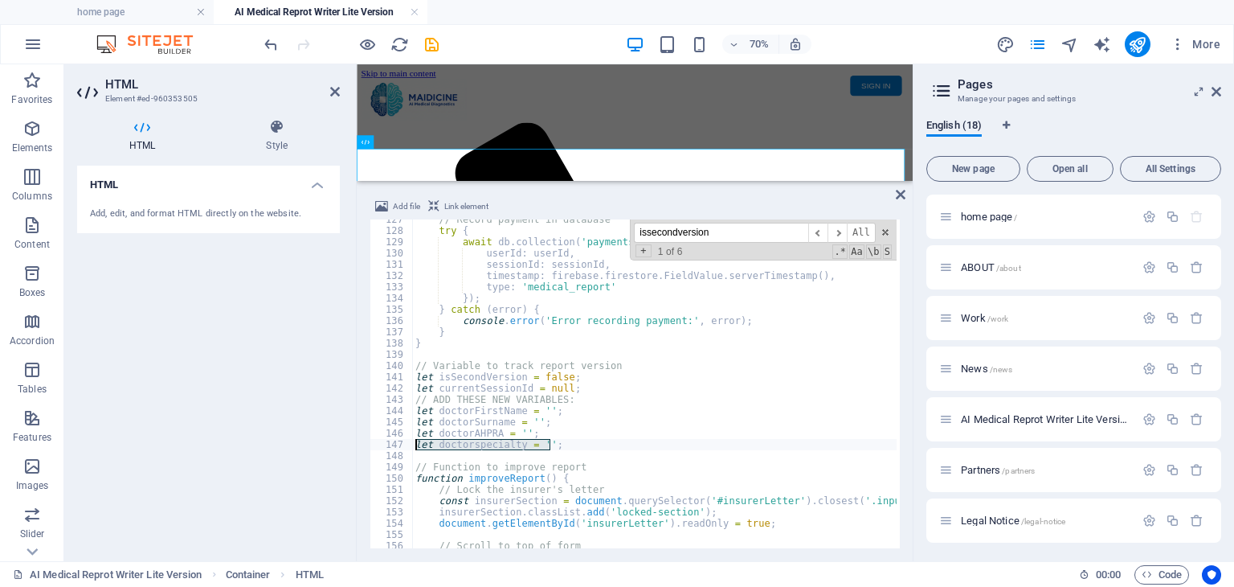
drag, startPoint x: 555, startPoint y: 442, endPoint x: 413, endPoint y: 444, distance: 142.3
click at [413, 444] on div "// Record payment in database try { await db . collection ( 'payments' ) . add …" at bounding box center [946, 388] width 1068 height 348
drag, startPoint x: 730, startPoint y: 234, endPoint x: 633, endPoint y: 239, distance: 96.6
click at [633, 239] on div "issecondversion ​ ​ All Replace All + 1 of 6 .* Aa \b S" at bounding box center [763, 239] width 267 height 41
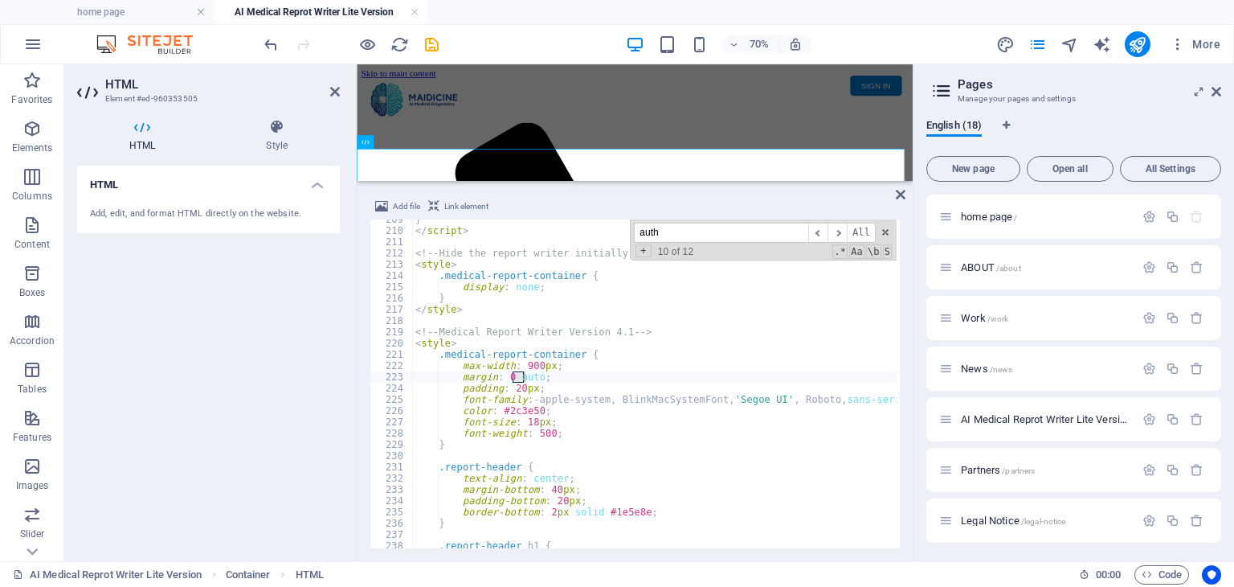
scroll to position [0, 0]
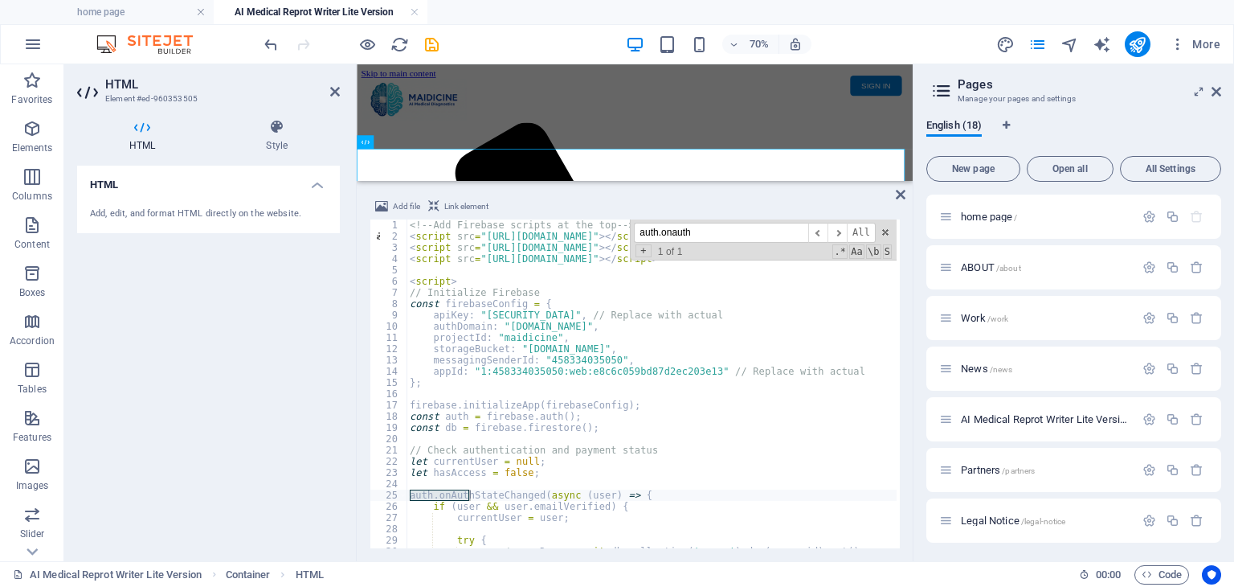
type input "auth.onauth"
click at [649, 485] on div "<!-- Add Firebase scripts at the top --> < script src = "https://www.gstatic.co…" at bounding box center [941, 393] width 1068 height 348
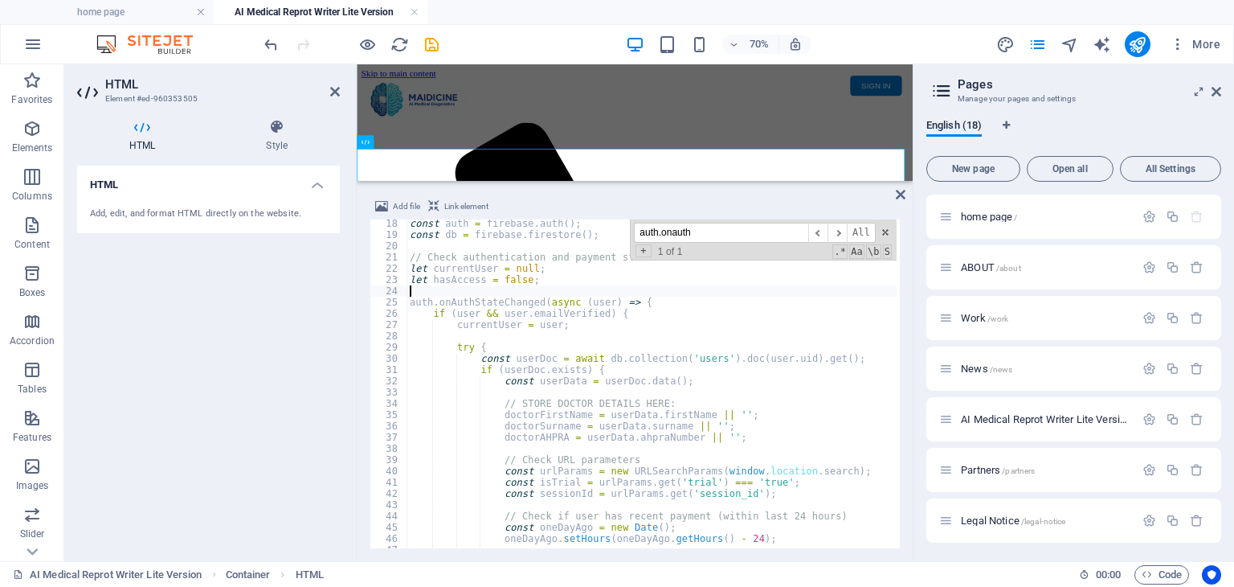
scroll to position [193, 0]
click at [727, 438] on div "const auth = firebase . auth ( ) ; const db = firebase . firestore ( ) ; // Che…" at bounding box center [941, 392] width 1068 height 348
type textarea "doctorAHPRA = userData.ahpraNumber || '';"
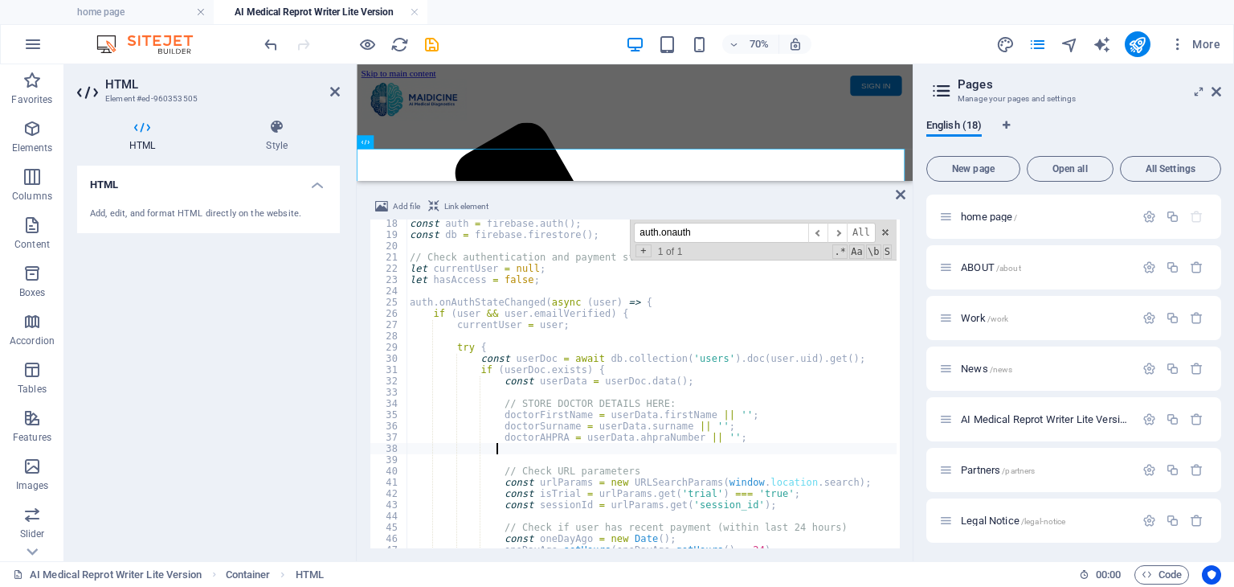
paste textarea "let doctorspecialty = '';"
drag, startPoint x: 642, startPoint y: 448, endPoint x: 497, endPoint y: 444, distance: 144.7
click at [497, 444] on div "const auth = firebase . auth ( ) ; const db = firebase . firestore ( ) ; // Che…" at bounding box center [941, 392] width 1068 height 348
click at [517, 446] on div "const auth = firebase . auth ( ) ; const db = firebase . firestore ( ) ; // Che…" at bounding box center [652, 383] width 490 height 329
click at [595, 445] on div "const auth = firebase . auth ( ) ; const db = firebase . firestore ( ) ; // Che…" at bounding box center [941, 392] width 1068 height 348
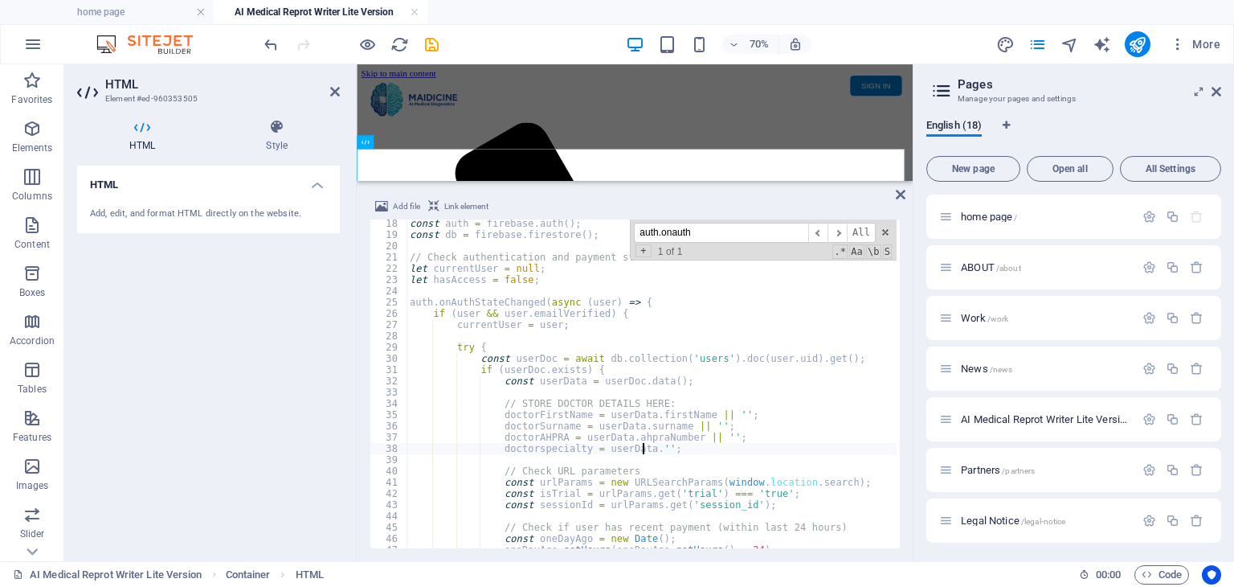
scroll to position [0, 19]
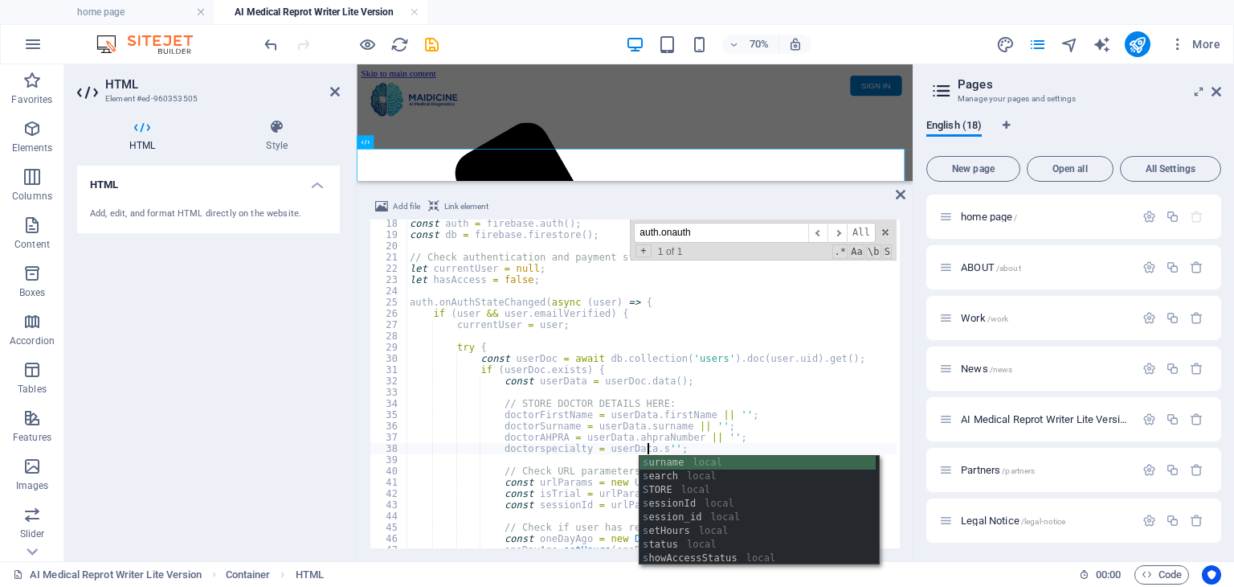
type textarea "doctorspecialty = userData.'';"
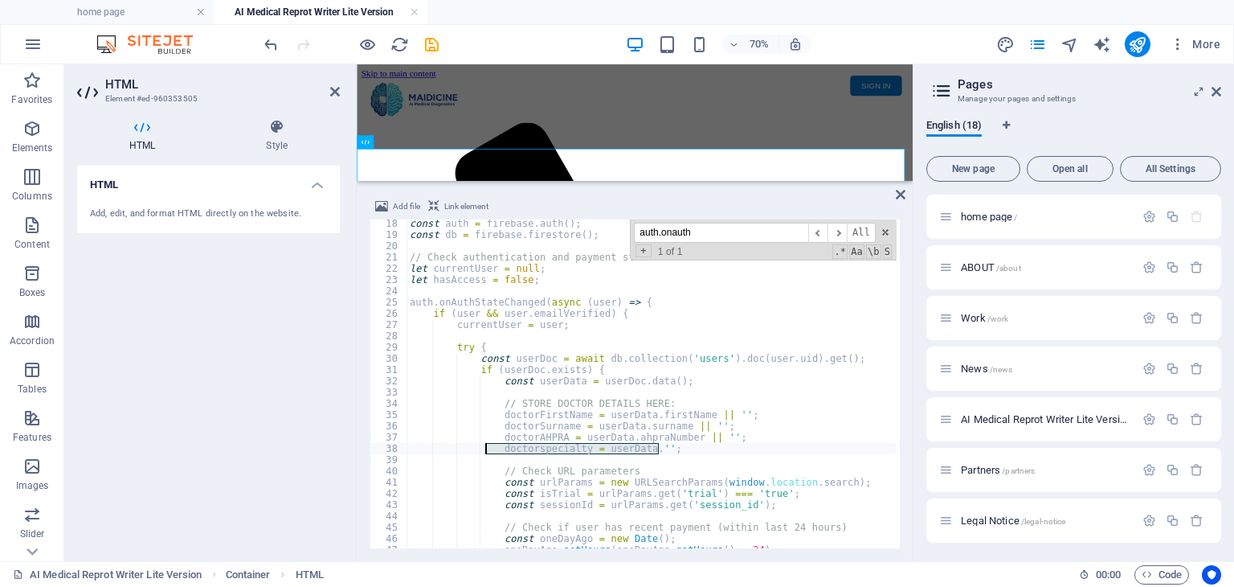
drag, startPoint x: 676, startPoint y: 448, endPoint x: 486, endPoint y: 451, distance: 189.7
click at [486, 451] on div "const auth = firebase . auth ( ) ; const db = firebase . firestore ( ) ; // Che…" at bounding box center [941, 392] width 1068 height 348
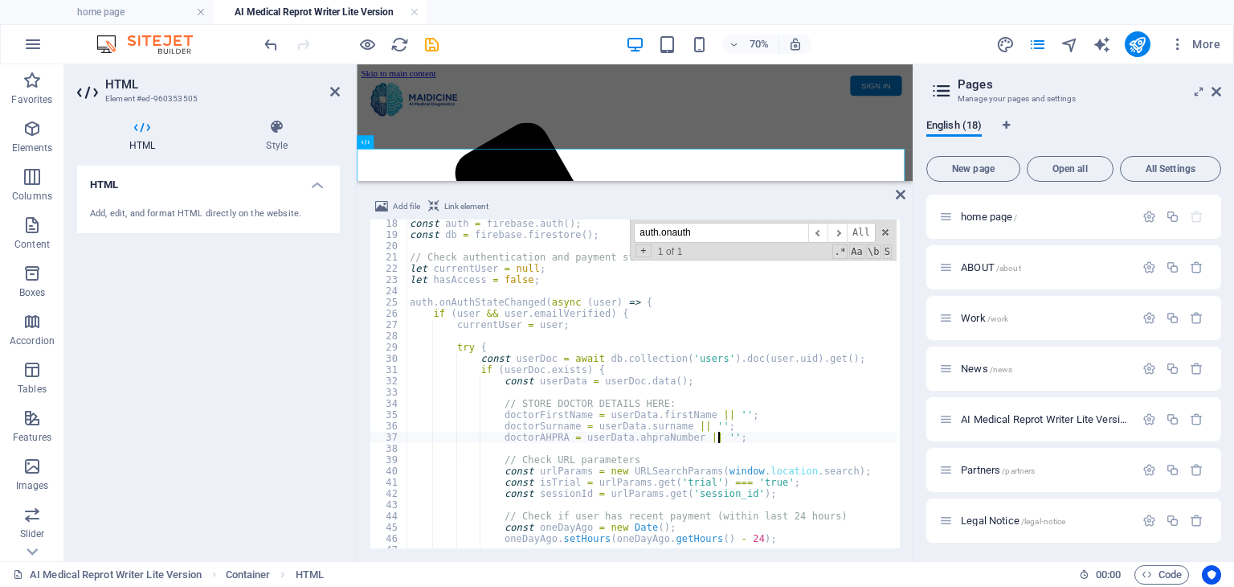
type textarea "doctorAHPRA = userData.ahpraNumber || '';"
drag, startPoint x: 714, startPoint y: 227, endPoint x: 639, endPoint y: 228, distance: 74.8
click at [639, 228] on input "auth.onauth" at bounding box center [721, 233] width 174 height 20
paste input "let doctorspecialty = '';"
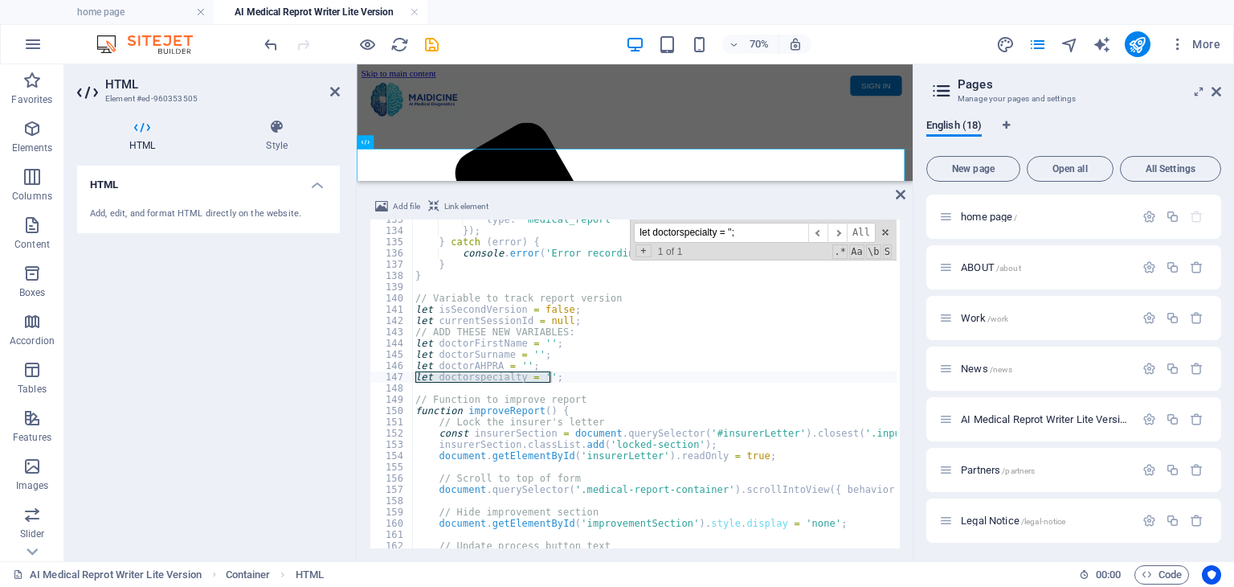
scroll to position [1491, 0]
type input "let doctorspecialty = '';"
type textarea "let doctorspecialty = '';"
click at [561, 377] on div "type : 'medical_report' }) ; } catch ( error ) { console . error ( 'Error recor…" at bounding box center [654, 383] width 485 height 329
drag, startPoint x: 561, startPoint y: 377, endPoint x: 409, endPoint y: 377, distance: 151.9
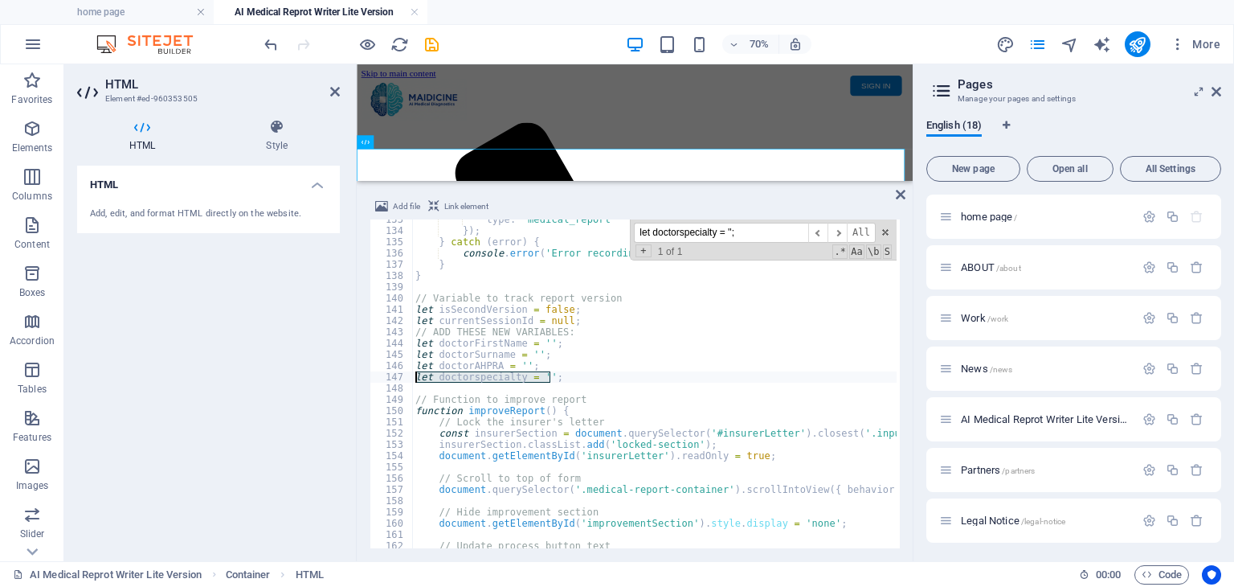
click at [409, 377] on div "let doctorspecialty = ''; 133 134 135 136 137 138 139 140 141 142 143 144 145 1…" at bounding box center [635, 383] width 530 height 329
type textarea "let doctorAHPRA = '';"
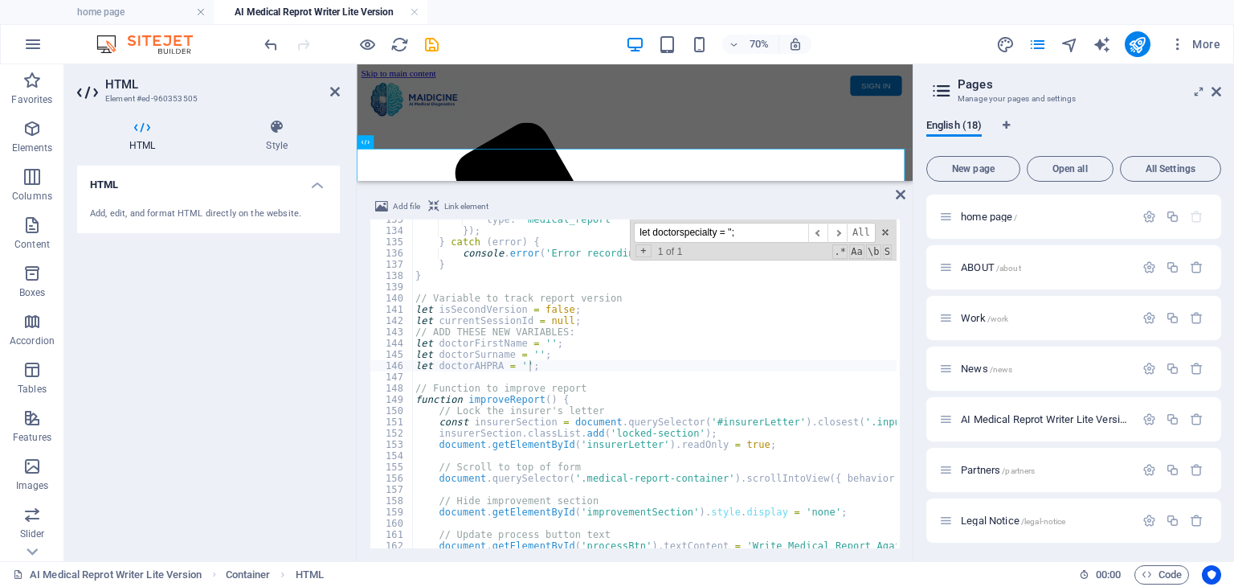
click at [767, 229] on input "let doctorspecialty = '';" at bounding box center [721, 233] width 174 height 20
click at [538, 365] on div "type : 'medical_report' }) ; } catch ( error ) { console . error ( 'Error recor…" at bounding box center [946, 388] width 1068 height 348
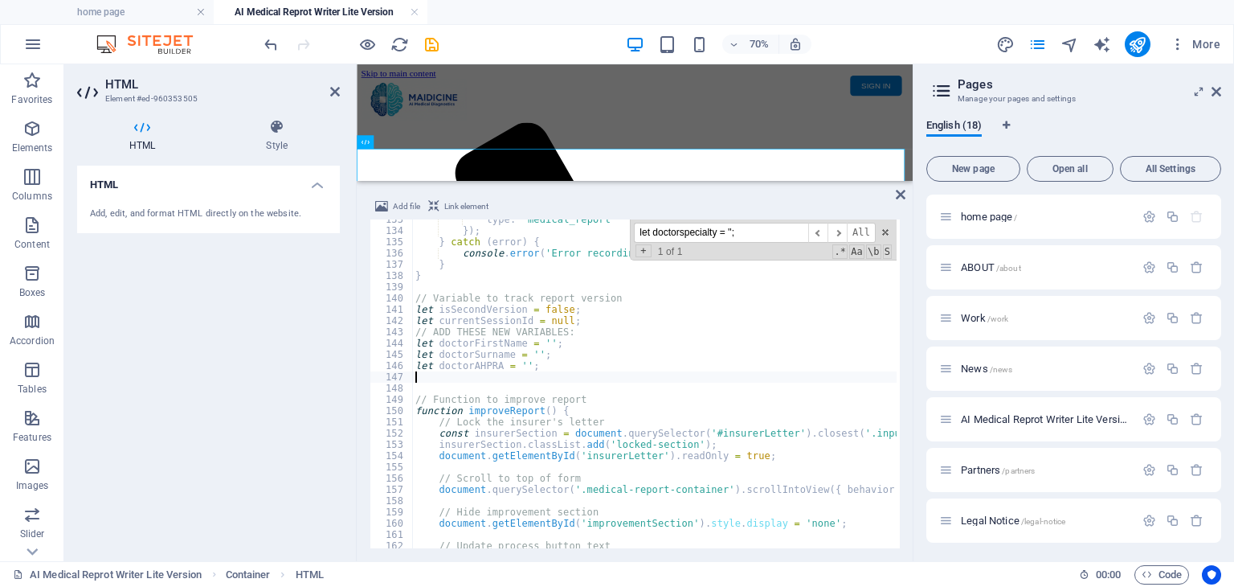
paste textarea "let doctorSpecialty = '';"
type textarea "let doctorSpecialty = '';"
drag, startPoint x: 763, startPoint y: 232, endPoint x: 639, endPoint y: 234, distance: 123.8
click at [639, 234] on input "let doctorspecialty = '';" at bounding box center [721, 233] width 174 height 20
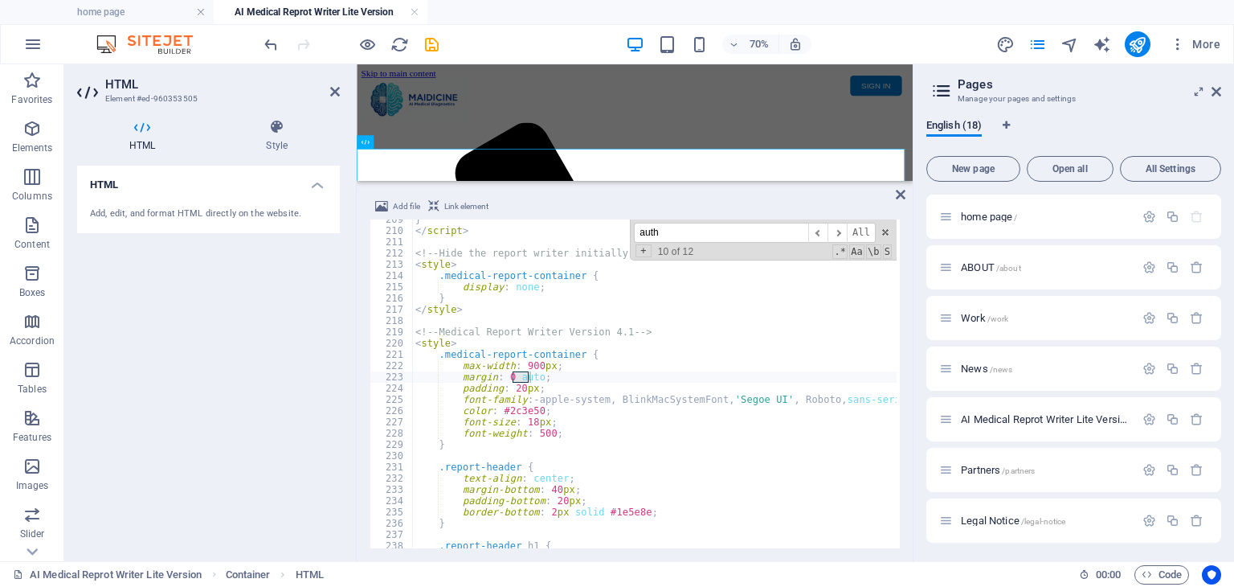
scroll to position [0, 0]
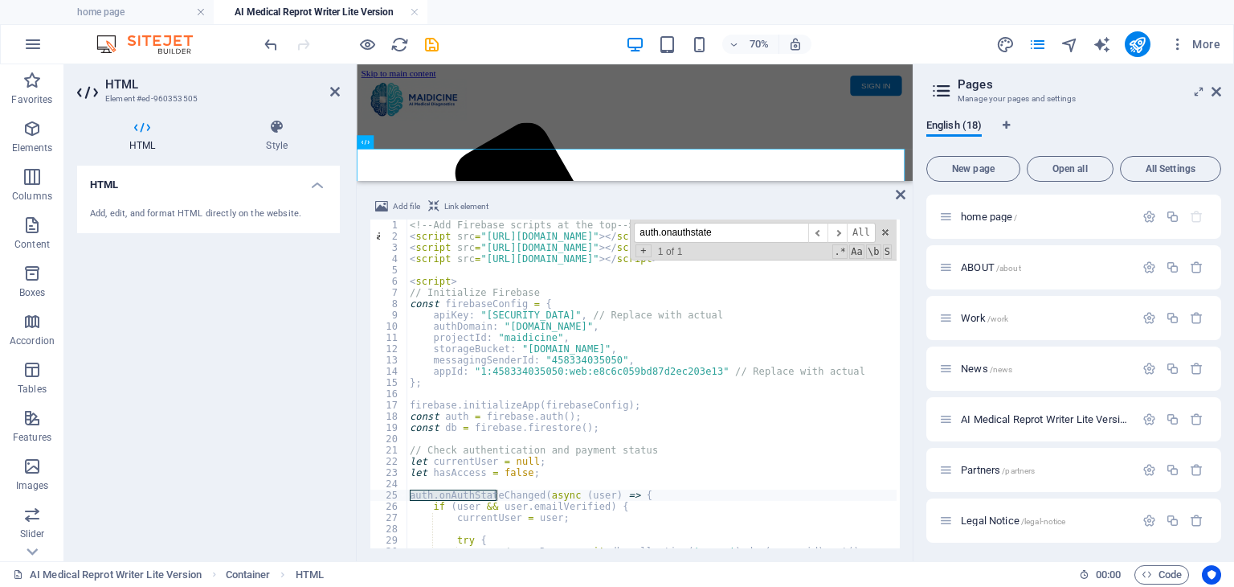
type input "auth.onauthstate"
click at [659, 491] on div "<!-- Add Firebase scripts at the top --> < script src = "https://www.gstatic.co…" at bounding box center [941, 393] width 1068 height 348
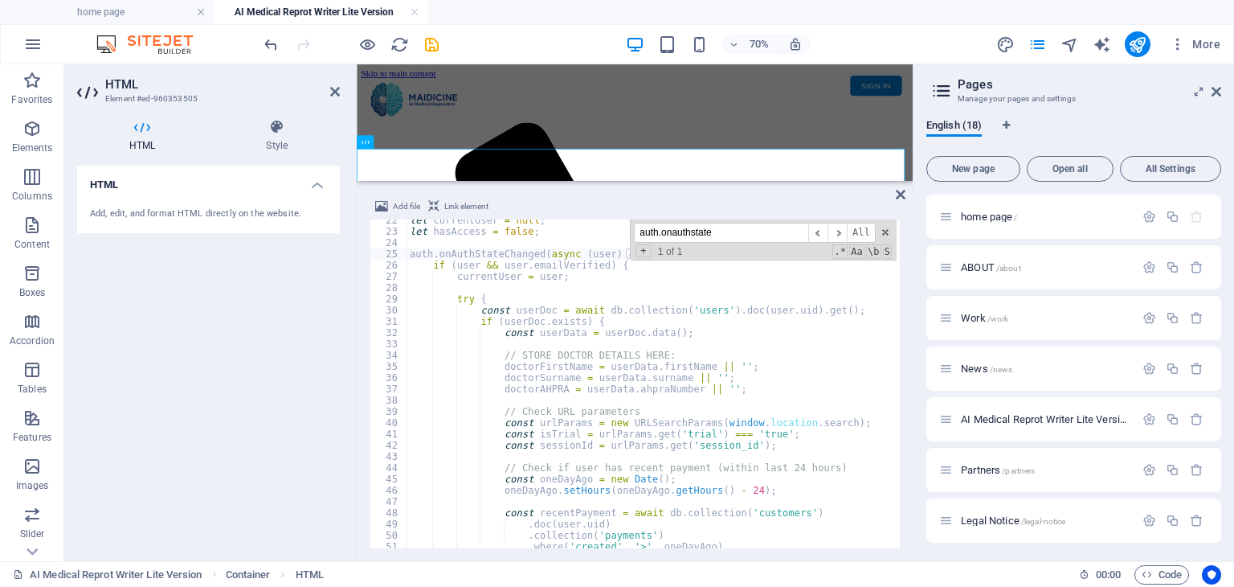
scroll to position [241, 0]
click at [744, 387] on div "let currentUser = null ; let hasAccess = false ; auth . onAuthStateChanged ( as…" at bounding box center [941, 389] width 1068 height 348
type textarea "doctorAHPRA = userData.ahpraNumber || '';"
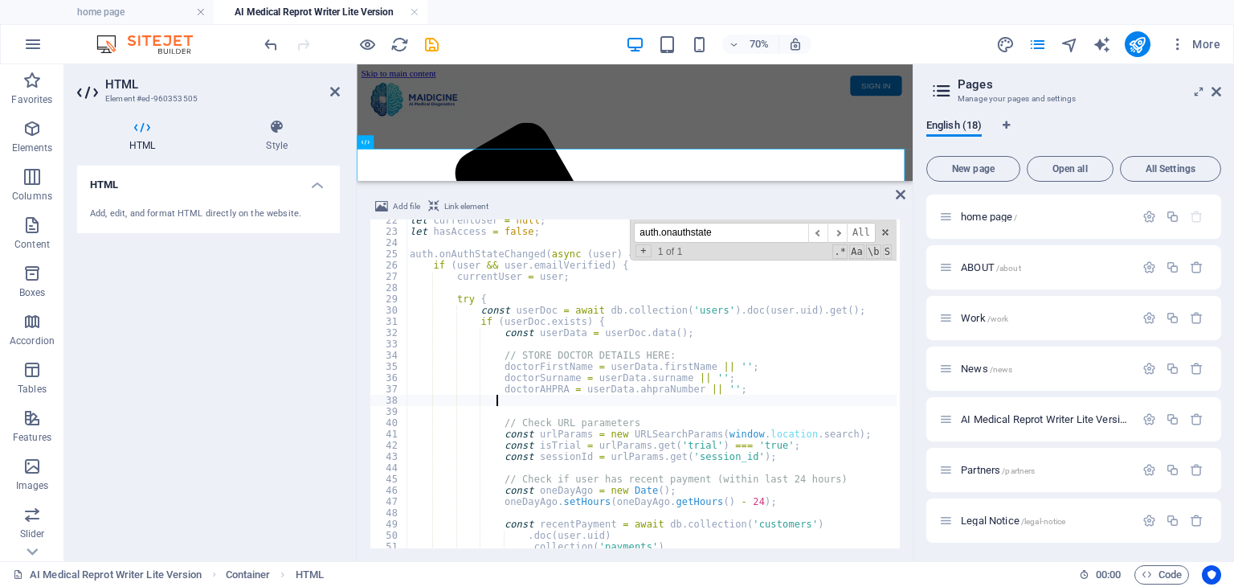
paste textarea "doctorSpecialty = userData.specialty || '';"
type textarea "doctorSpecialty = userData.specialty || '';"
drag, startPoint x: 746, startPoint y: 232, endPoint x: 636, endPoint y: 230, distance: 109.3
click at [636, 230] on input "auth.onauthstate" at bounding box center [721, 233] width 174 height 20
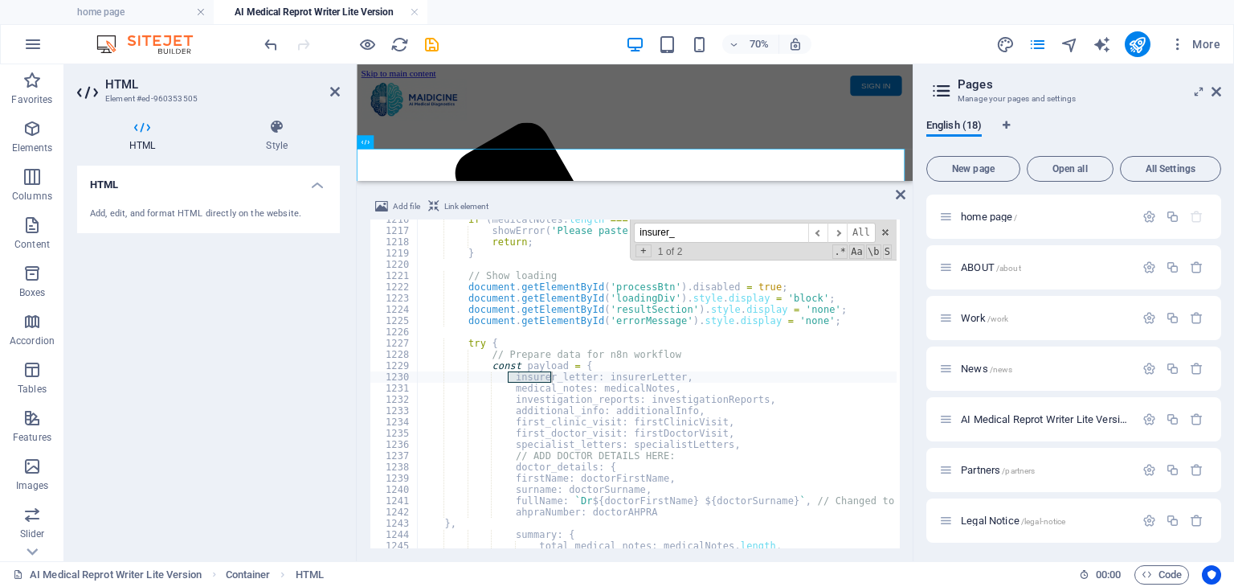
scroll to position [13675, 0]
type input "insurer_letter"
click at [630, 388] on div "if ( medicalNotes . length === 0 ) { showError ( 'Please paste at least one med…" at bounding box center [952, 388] width 1068 height 348
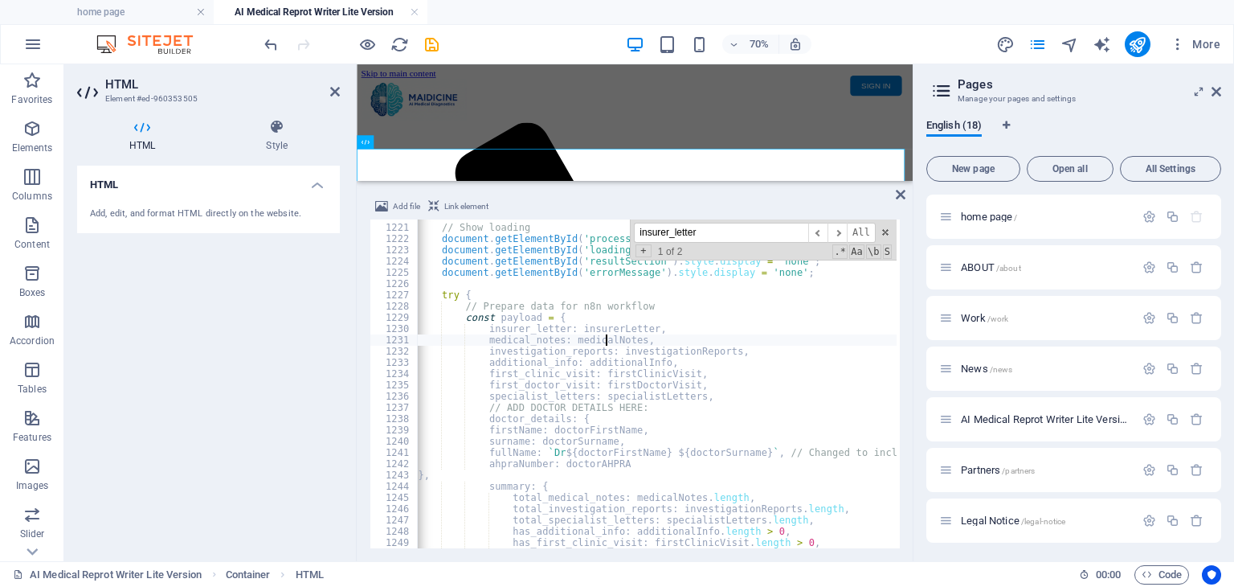
scroll to position [0, 0]
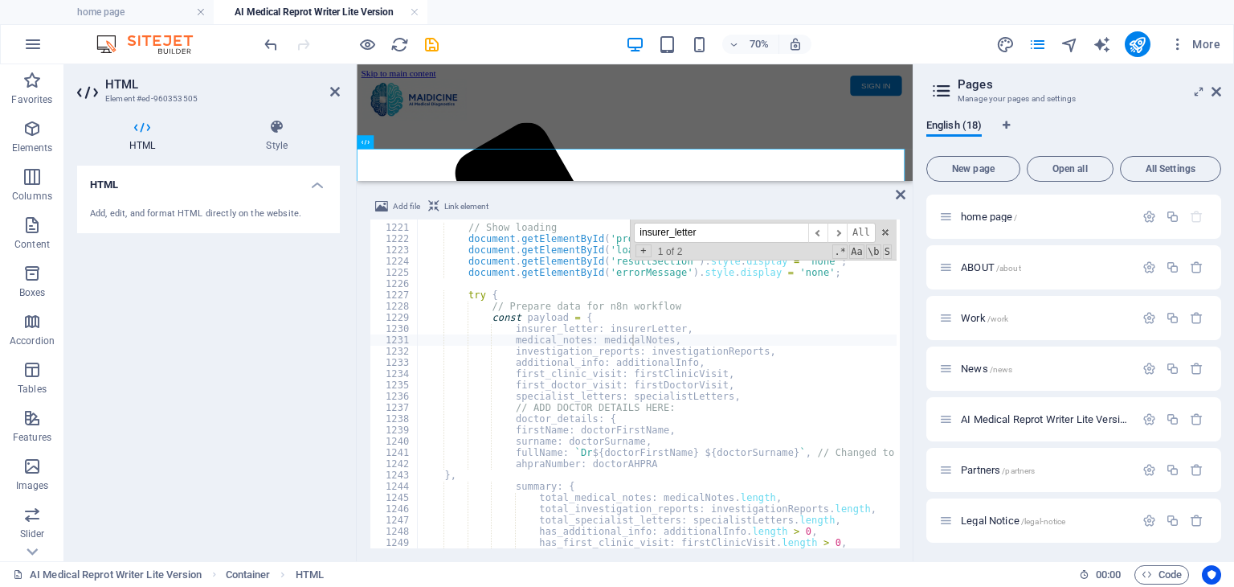
click at [636, 463] on div "// Show loading document . getElementById ( 'processBtn' ) . disabled = true ; …" at bounding box center [952, 385] width 1068 height 348
type textarea "ahpraNumber: doctorAHPRA"
paste textarea "specialty: doctorSpecialty"
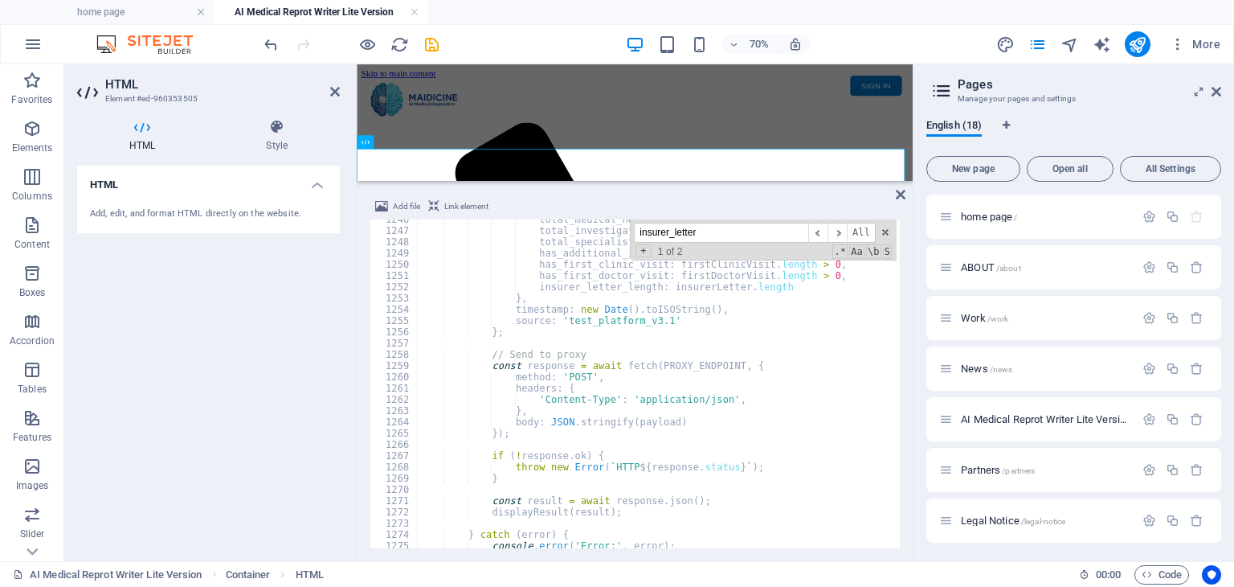
scroll to position [14013, 0]
click at [752, 398] on div "total_medical_notes : medicalNotes . length , total_investigation_reports : inv…" at bounding box center [952, 388] width 1068 height 348
type textarea "'Content-Type': 'application/json',"
click at [898, 196] on icon at bounding box center [901, 194] width 10 height 13
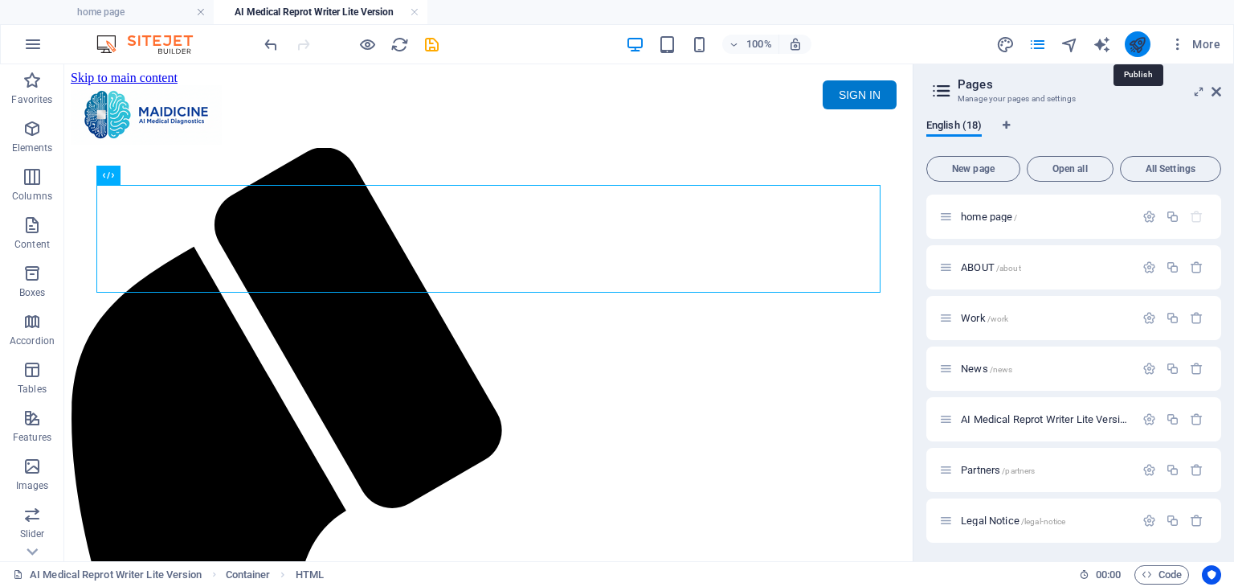
click at [1144, 47] on icon "publish" at bounding box center [1137, 44] width 18 height 18
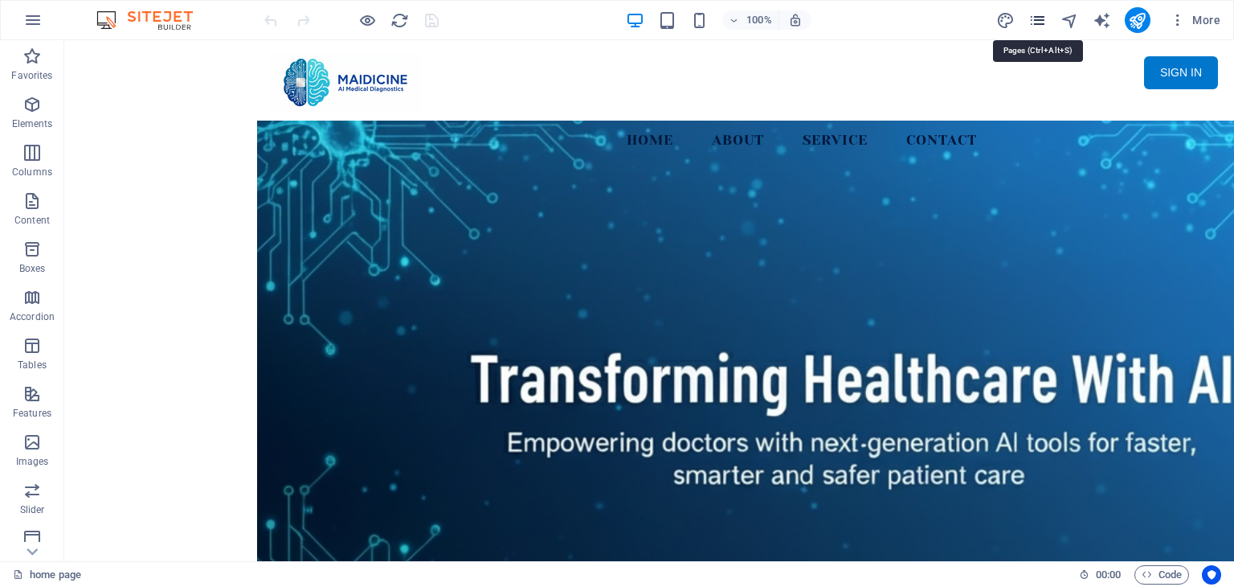
click at [1034, 21] on icon "pages" at bounding box center [1038, 20] width 18 height 18
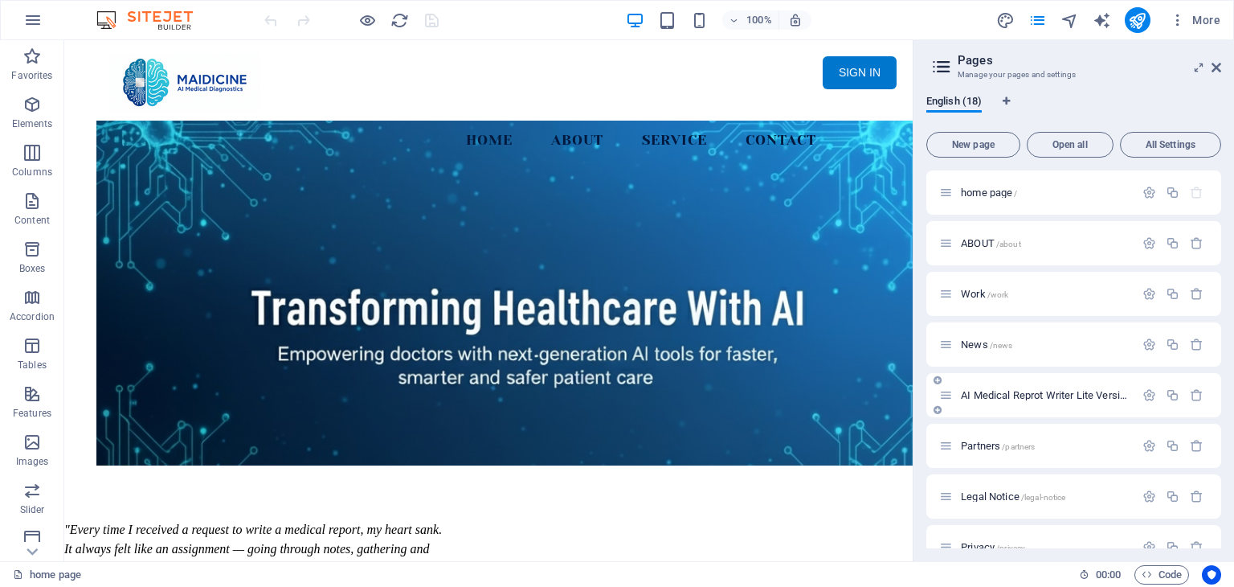
click at [1032, 396] on span "AI Medical Reprot Writer Lite Version /medical-report" at bounding box center [1074, 395] width 227 height 12
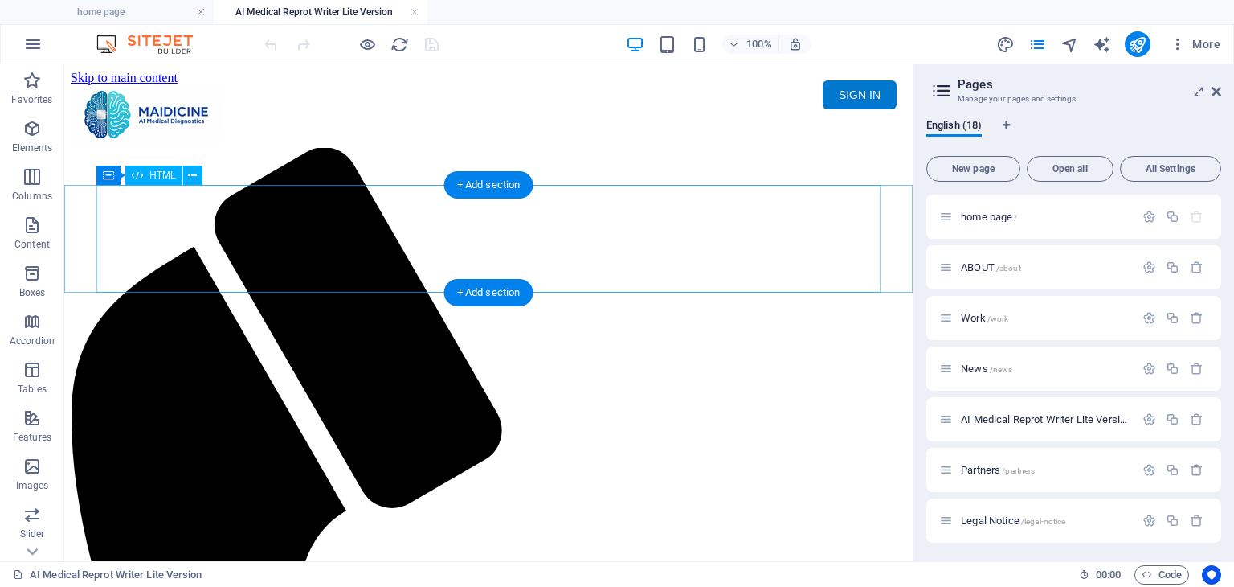
click at [591, 206] on div "Maidicine AI Medical Report Writer Version 5.1 Important Information The qualit…" at bounding box center [489, 206] width 836 height 0
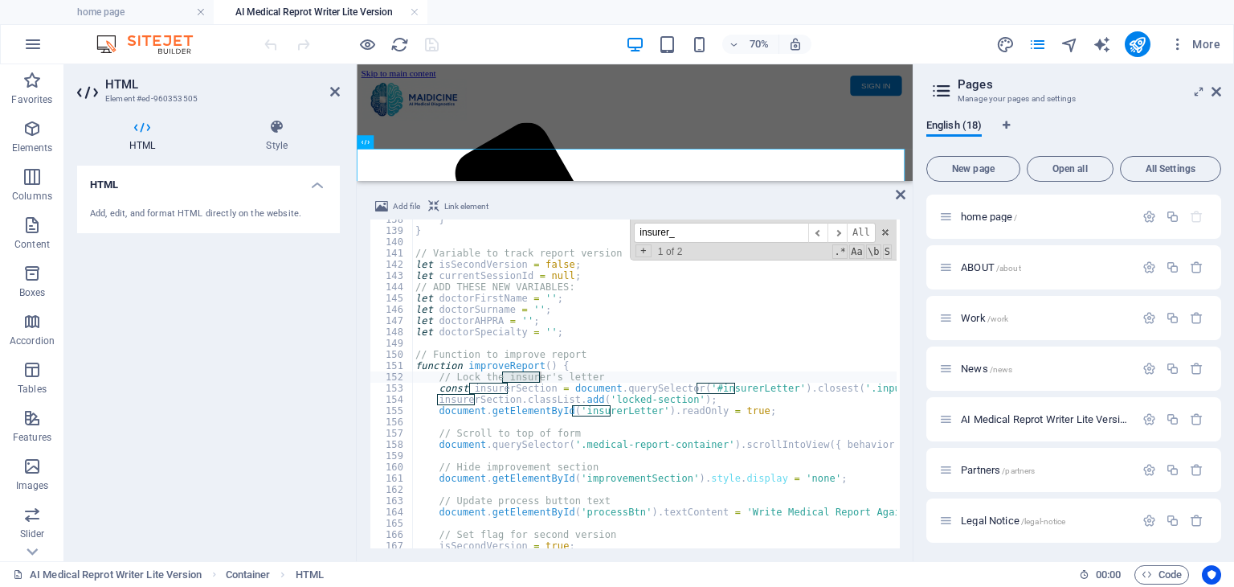
scroll to position [13675, 0]
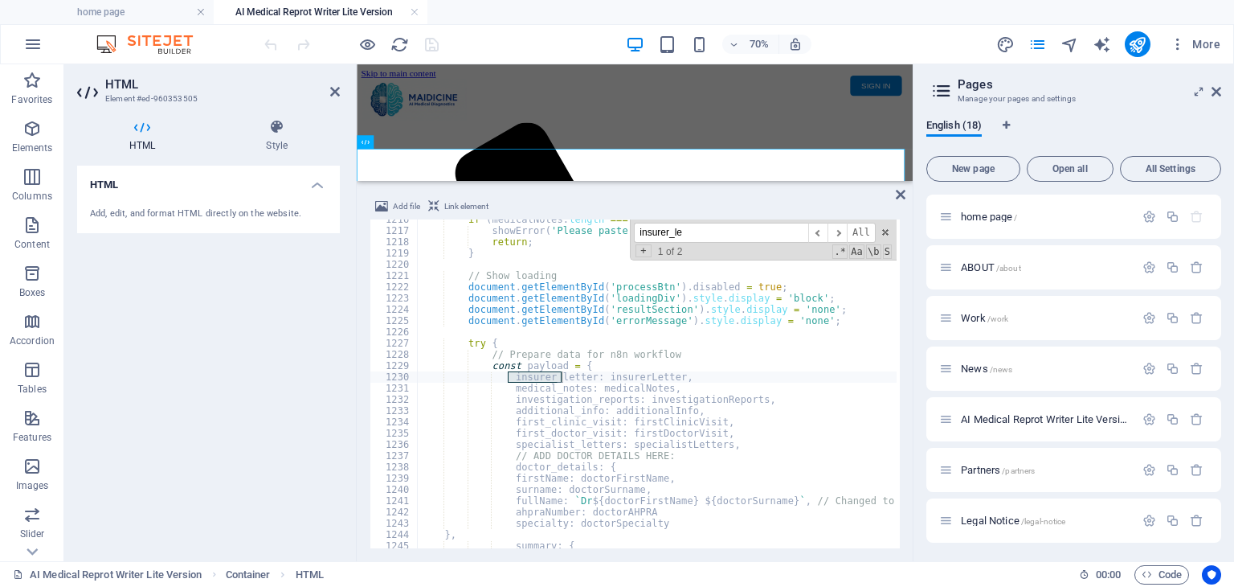
type input "insurer_le"
click at [674, 444] on div "if ( medicalNotes . length === 0 ) { showError ( 'Please paste at least one med…" at bounding box center [952, 388] width 1068 height 348
click at [630, 460] on div "if ( medicalNotes . length === 0 ) { showError ( 'Please paste at least one med…" at bounding box center [952, 388] width 1068 height 348
click at [623, 467] on div "if ( medicalNotes . length === 0 ) { showError ( 'Please paste at least one med…" at bounding box center [952, 388] width 1068 height 348
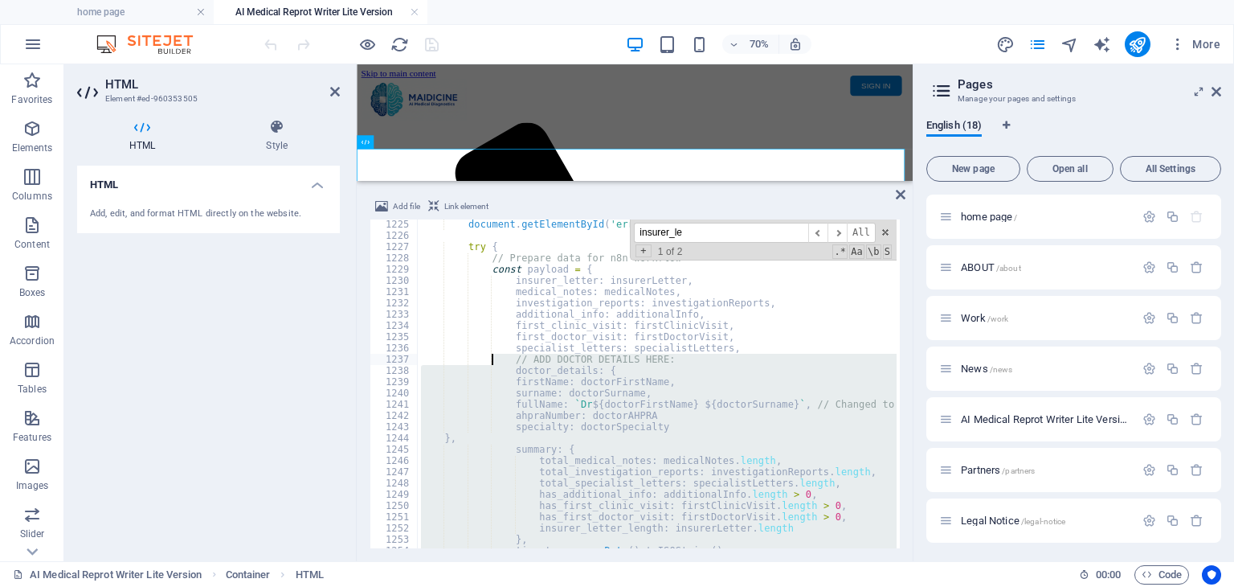
scroll to position [13772, 0]
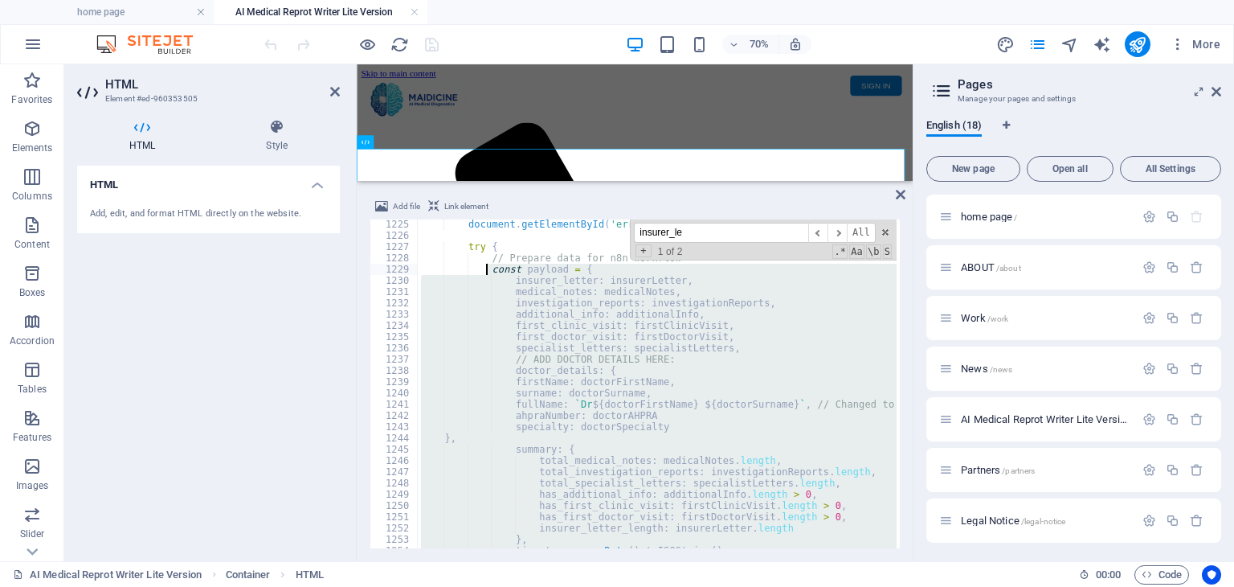
drag, startPoint x: 561, startPoint y: 480, endPoint x: 489, endPoint y: 272, distance: 220.3
click at [489, 272] on div "document . getElementById ( 'errorMessage' ) . style . display = 'none' ; try {…" at bounding box center [952, 393] width 1068 height 348
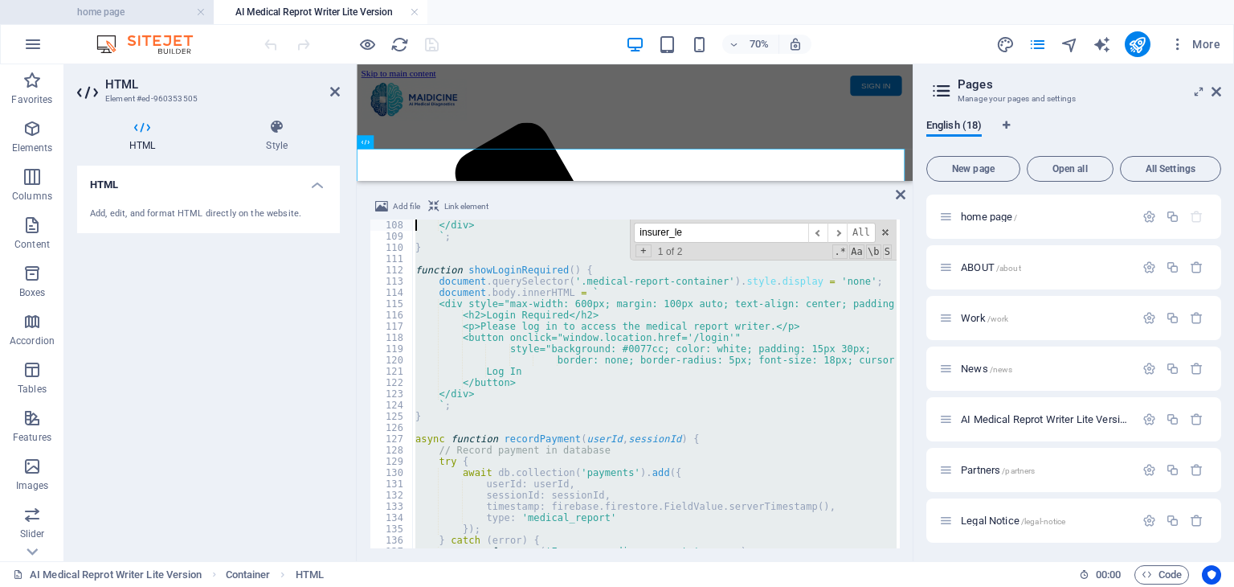
scroll to position [0, 0]
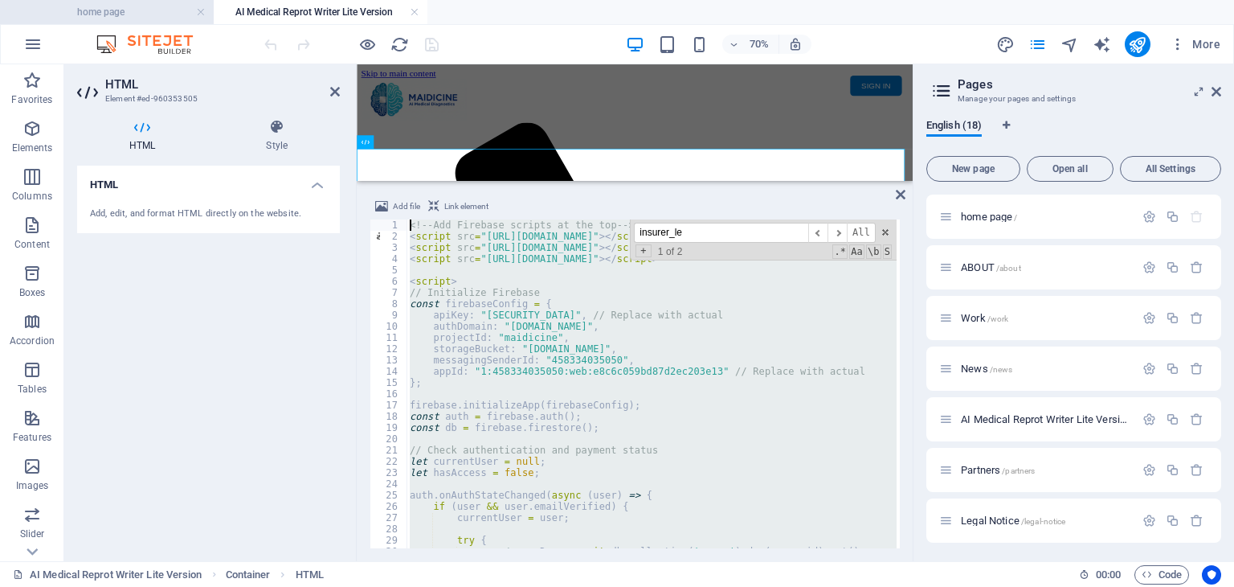
drag, startPoint x: 669, startPoint y: 530, endPoint x: 169, endPoint y: 12, distance: 720.1
click at [169, 64] on div "home page AI Medical Reprot Writer Lite Version Favorites Elements Columns Cont…" at bounding box center [456, 312] width 913 height 497
type textarea "<!-- Add Firebase scripts at the top --> <script src="[URL][DOMAIN_NAME]"></scr…"
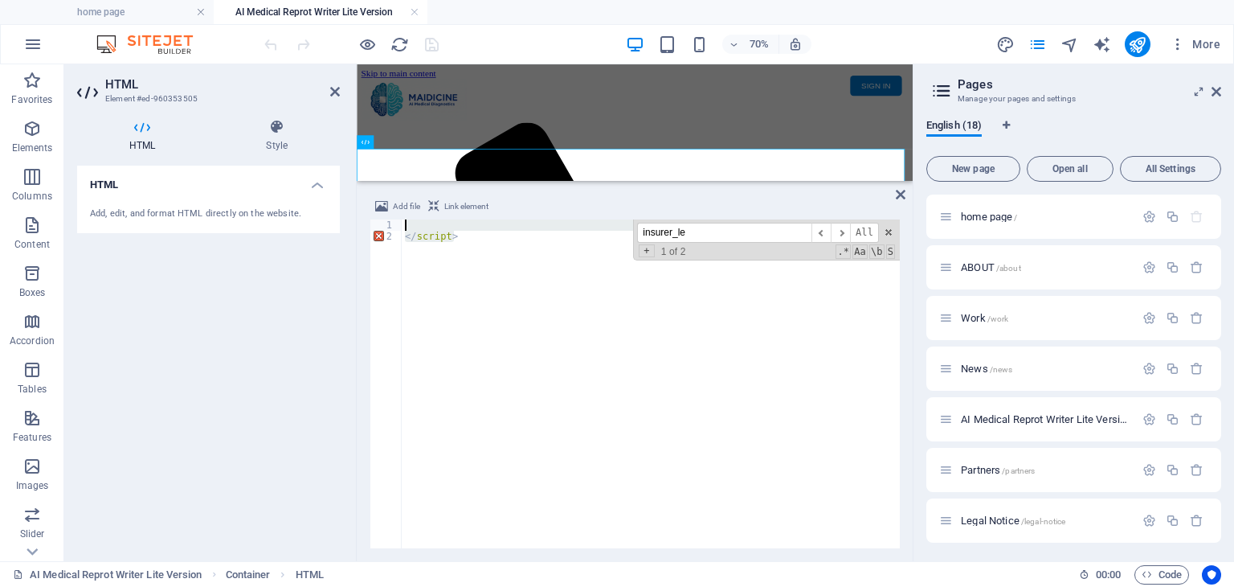
drag, startPoint x: 501, startPoint y: 289, endPoint x: 305, endPoint y: 163, distance: 232.5
click at [305, 163] on div "HTML Element #ed-960353505 HTML Style HTML Add, edit, and format HTML directly …" at bounding box center [488, 312] width 849 height 497
type textarea "</script>"
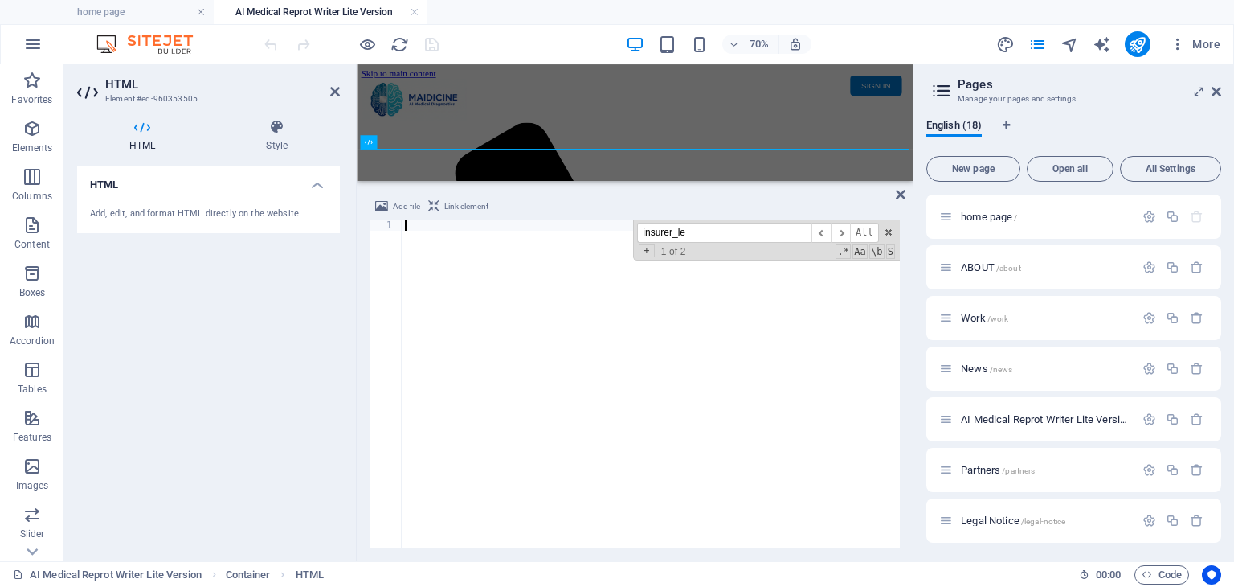
paste textarea "</script>"
type textarea "</script>"
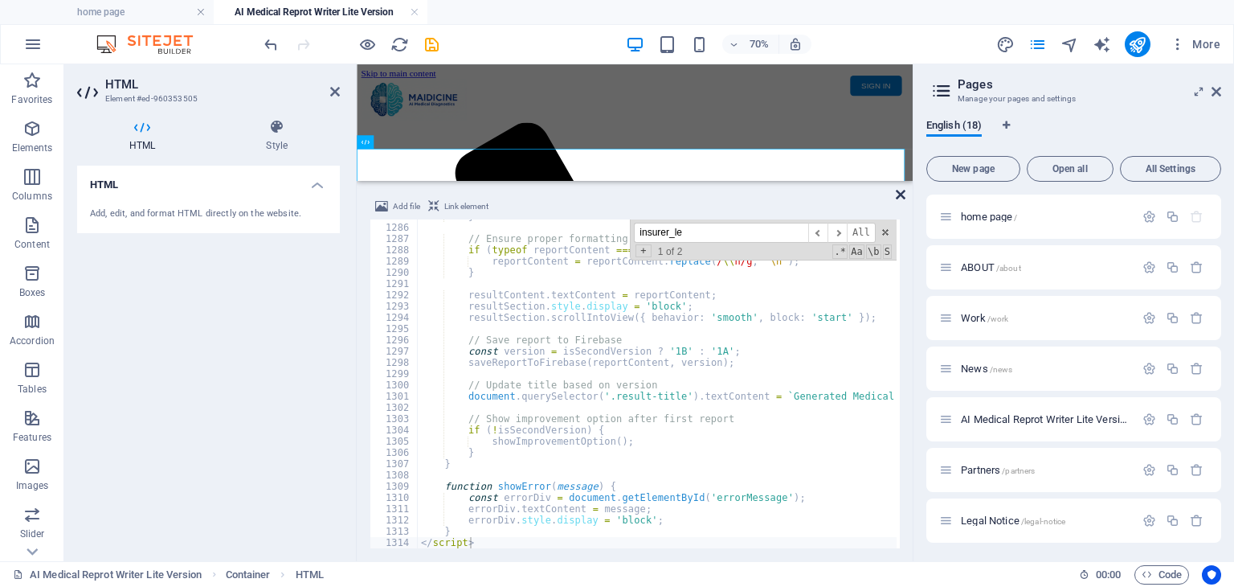
click at [897, 194] on icon at bounding box center [901, 194] width 10 height 13
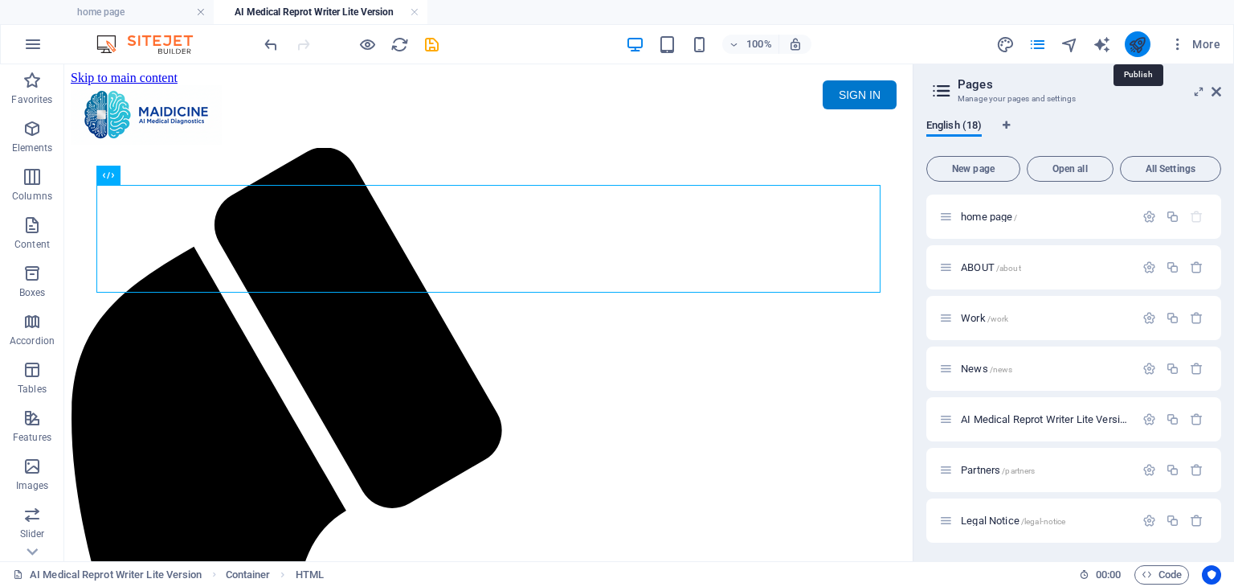
click at [1135, 49] on icon "publish" at bounding box center [1137, 44] width 18 height 18
